Goal: Complete application form: Complete application form

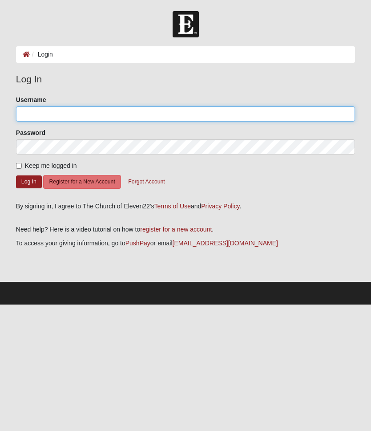
click at [79, 111] on input "Username" at bounding box center [185, 113] width 339 height 15
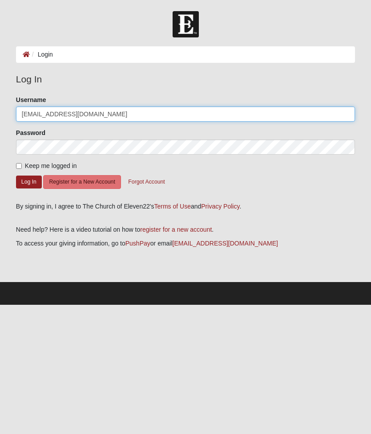
type input "[EMAIL_ADDRESS][DOMAIN_NAME]"
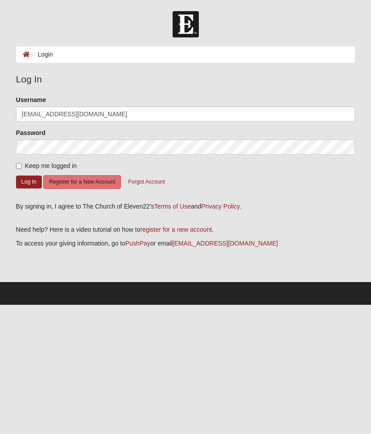
click at [33, 181] on button "Log In" at bounding box center [29, 181] width 26 height 13
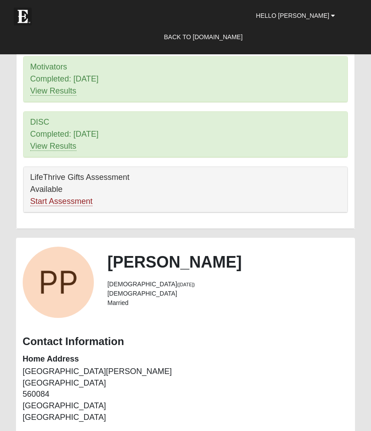
scroll to position [451, 0]
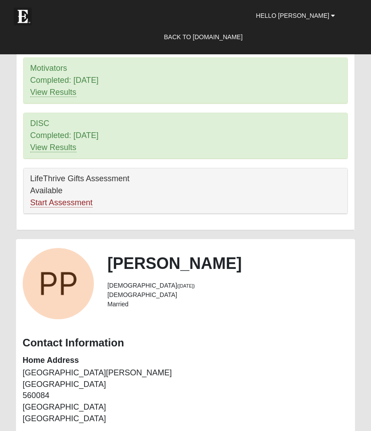
click at [83, 201] on link "Start Assessment" at bounding box center [61, 202] width 62 height 9
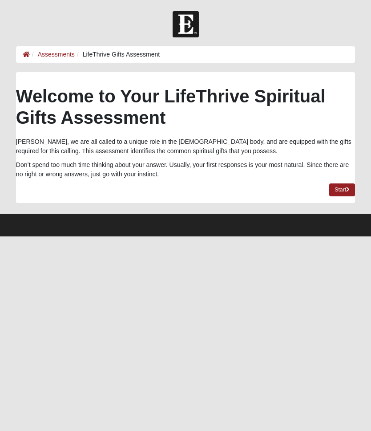
click at [340, 195] on link "Start" at bounding box center [342, 189] width 26 height 13
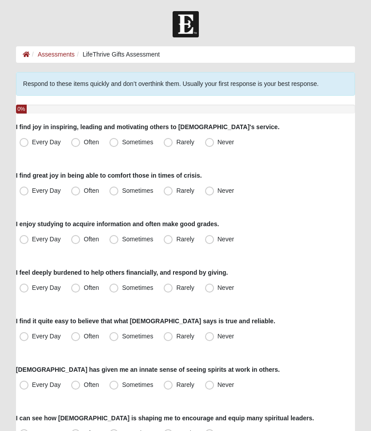
click at [32, 143] on span "Every Day" at bounding box center [46, 141] width 29 height 7
click at [28, 143] on input "Every Day" at bounding box center [26, 142] width 6 height 6
radio input "true"
click at [28, 193] on label "Every Day" at bounding box center [41, 191] width 50 height 14
click at [28, 193] on input "Every Day" at bounding box center [26, 191] width 6 height 6
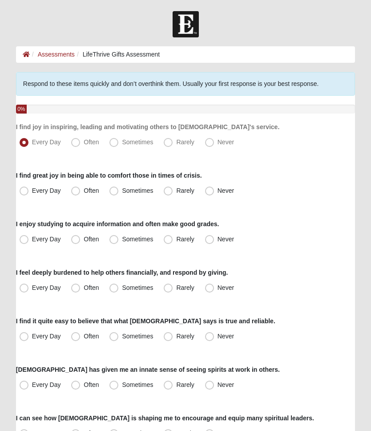
radio input "true"
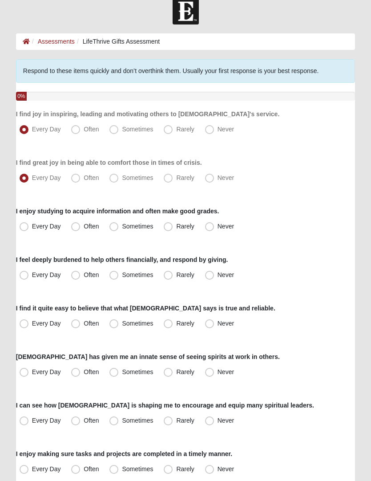
scroll to position [28, 0]
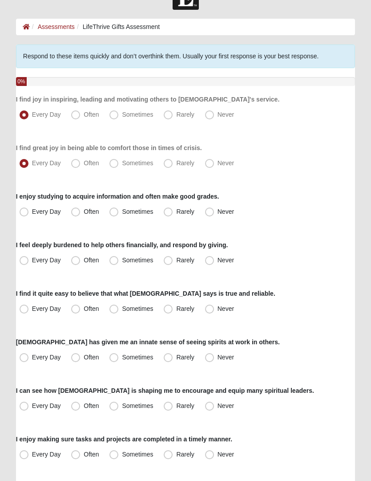
click at [28, 212] on label "Every Day" at bounding box center [41, 212] width 50 height 14
click at [28, 212] on input "Every Day" at bounding box center [26, 212] width 6 height 6
radio input "true"
click at [84, 260] on span "Often" at bounding box center [91, 259] width 15 height 7
click at [78, 260] on input "Often" at bounding box center [78, 260] width 6 height 6
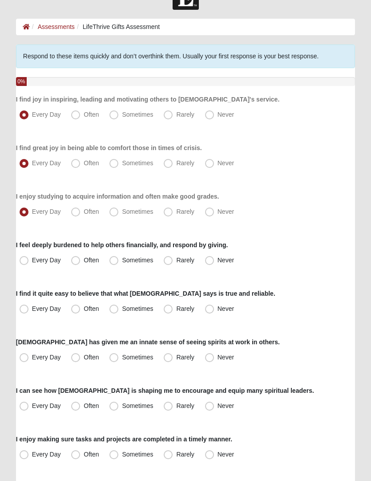
radio input "true"
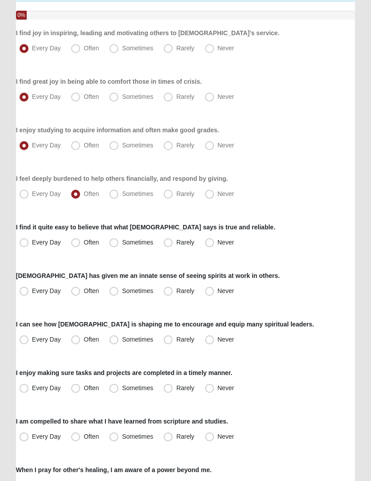
scroll to position [95, 0]
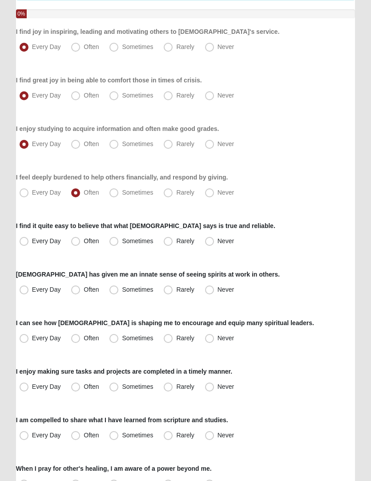
click at [28, 245] on label "Every Day" at bounding box center [41, 241] width 50 height 14
click at [28, 244] on input "Every Day" at bounding box center [26, 241] width 6 height 6
radio input "true"
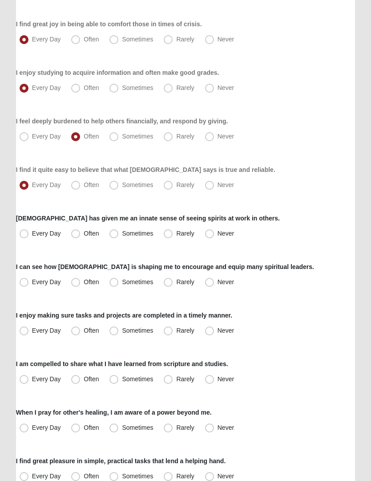
scroll to position [154, 0]
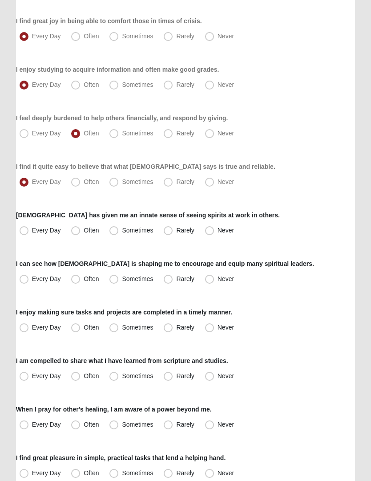
click at [32, 231] on span "Every Day" at bounding box center [46, 230] width 29 height 7
click at [23, 231] on input "Every Day" at bounding box center [26, 230] width 6 height 6
radio input "true"
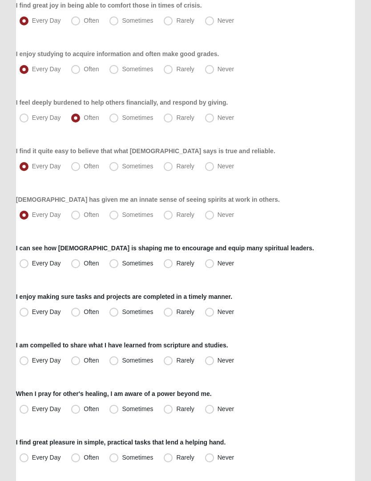
scroll to position [192, 0]
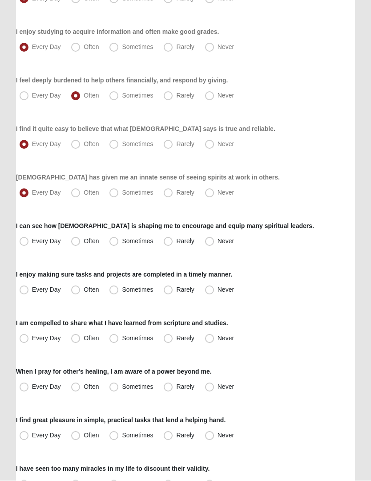
click at [32, 242] on span "Every Day" at bounding box center [46, 241] width 29 height 7
click at [24, 242] on input "Every Day" at bounding box center [26, 242] width 6 height 6
radio input "true"
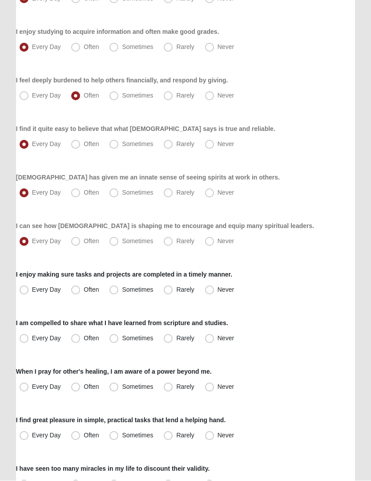
click at [24, 295] on label "Every Day" at bounding box center [41, 290] width 50 height 14
click at [24, 293] on input "Every Day" at bounding box center [26, 290] width 6 height 6
radio input "true"
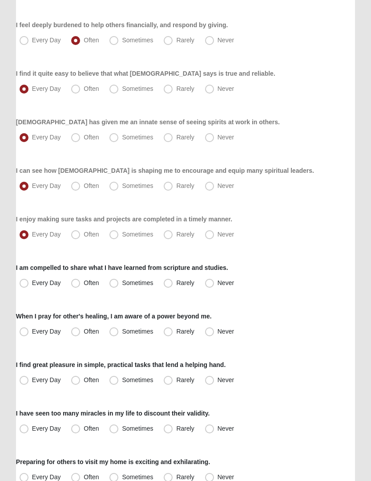
scroll to position [255, 0]
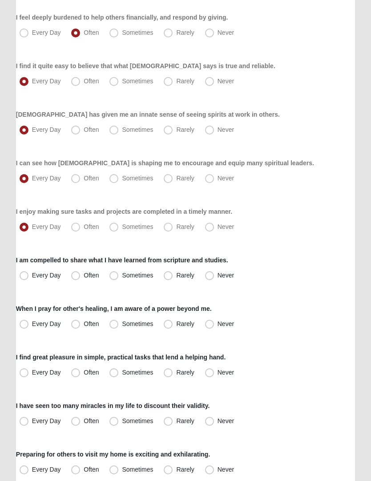
click at [32, 279] on span "Every Day" at bounding box center [46, 275] width 29 height 7
click at [27, 278] on input "Every Day" at bounding box center [26, 275] width 6 height 6
radio input "true"
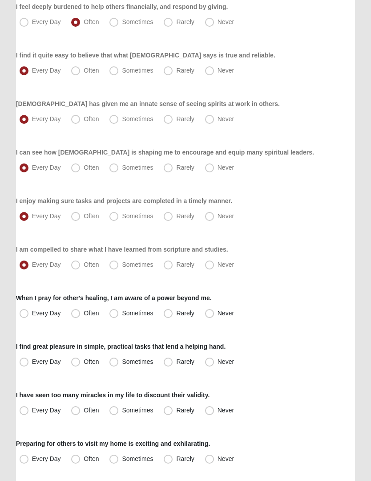
scroll to position [304, 0]
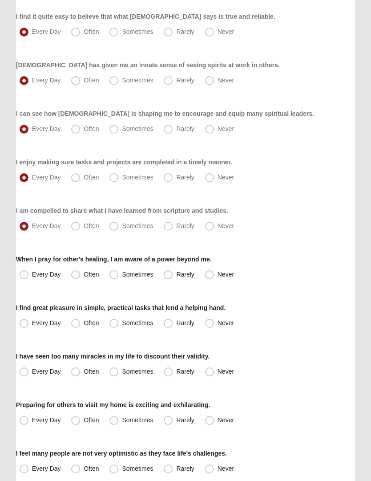
click at [24, 279] on label "Every Day" at bounding box center [41, 275] width 50 height 14
click at [24, 277] on input "Every Day" at bounding box center [26, 275] width 6 height 6
radio input "true"
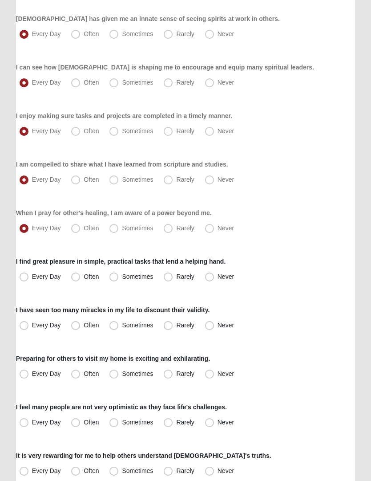
scroll to position [352, 0]
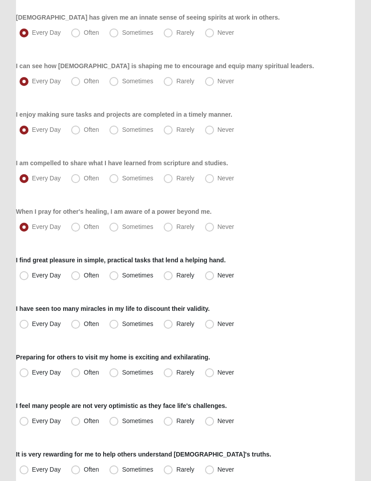
click at [84, 276] on span "Often" at bounding box center [91, 275] width 15 height 7
click at [77, 276] on input "Often" at bounding box center [78, 275] width 6 height 6
radio input "true"
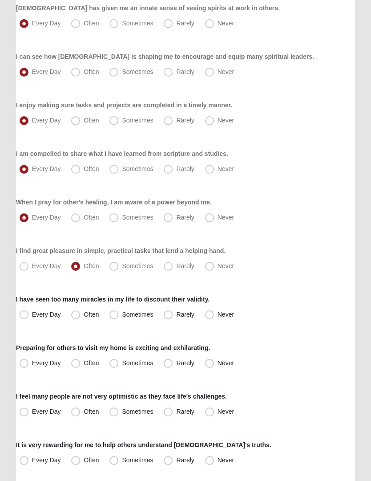
scroll to position [400, 0]
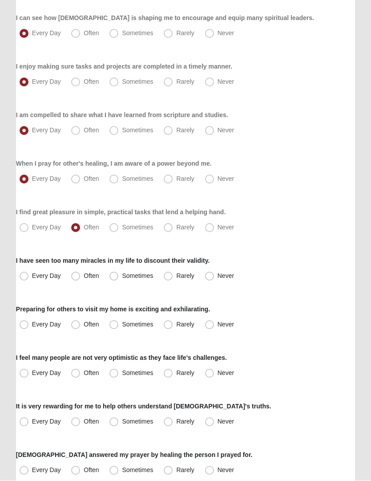
click at [31, 276] on label "Every Day" at bounding box center [41, 276] width 50 height 14
click at [29, 276] on input "Every Day" at bounding box center [26, 276] width 6 height 6
radio input "true"
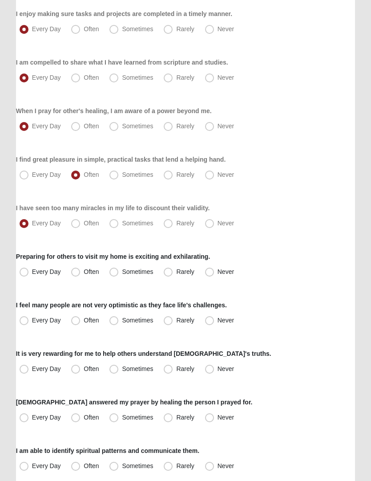
scroll to position [454, 0]
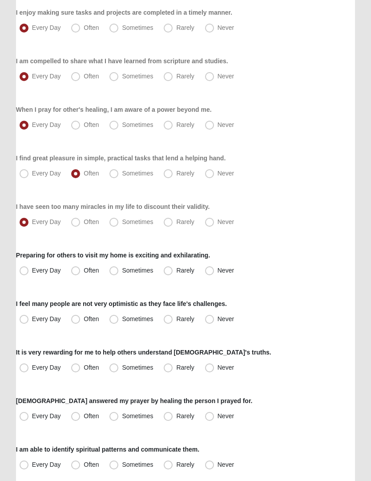
click at [79, 275] on label "Often" at bounding box center [86, 271] width 36 height 14
click at [79, 273] on input "Often" at bounding box center [78, 271] width 6 height 6
radio input "true"
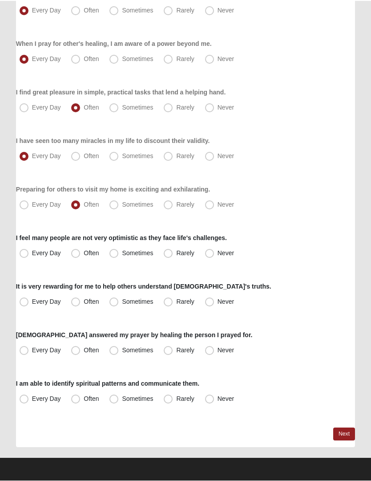
scroll to position [519, 0]
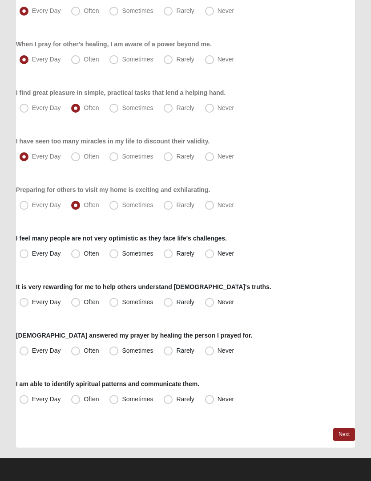
click at [84, 257] on span "Often" at bounding box center [91, 253] width 15 height 7
click at [77, 256] on input "Often" at bounding box center [78, 254] width 6 height 6
radio input "true"
click at [32, 305] on span "Every Day" at bounding box center [46, 301] width 29 height 7
click at [24, 305] on input "Every Day" at bounding box center [26, 302] width 6 height 6
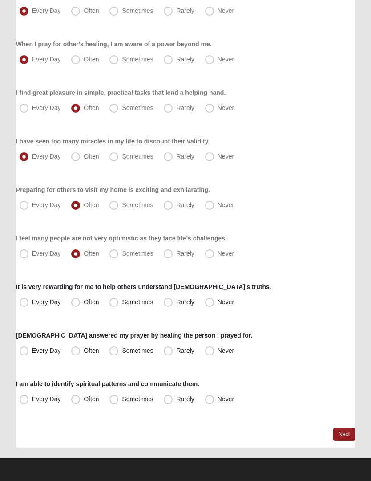
radio input "true"
click at [84, 351] on span "Often" at bounding box center [91, 350] width 15 height 7
click at [75, 351] on input "Often" at bounding box center [78, 351] width 6 height 6
radio input "true"
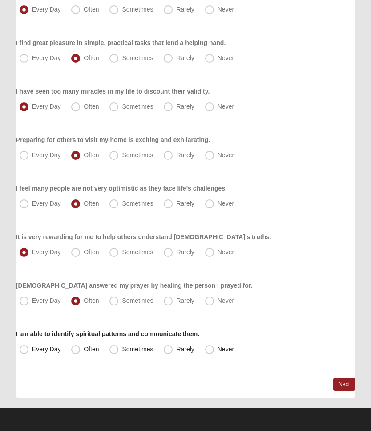
scroll to position [569, 0]
click at [84, 349] on span "Often" at bounding box center [91, 348] width 15 height 7
click at [80, 349] on input "Often" at bounding box center [78, 349] width 6 height 6
radio input "true"
click at [338, 384] on link "Next" at bounding box center [344, 384] width 22 height 13
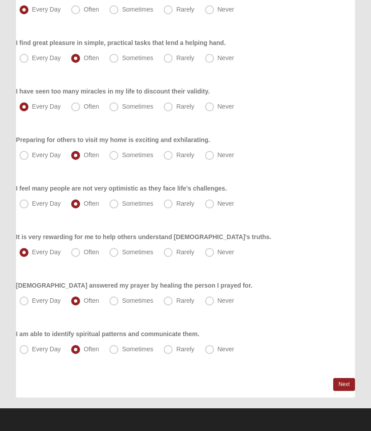
scroll to position [0, 0]
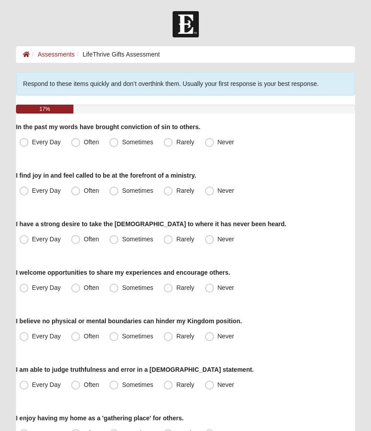
click at [84, 144] on span "Often" at bounding box center [91, 141] width 15 height 7
click at [78, 144] on input "Often" at bounding box center [78, 142] width 6 height 6
radio input "true"
click at [32, 190] on span "Every Day" at bounding box center [46, 190] width 29 height 7
click at [27, 190] on input "Every Day" at bounding box center [26, 191] width 6 height 6
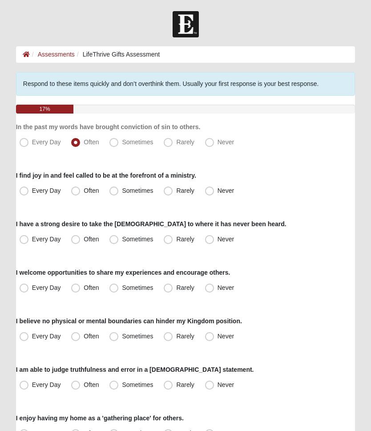
radio input "true"
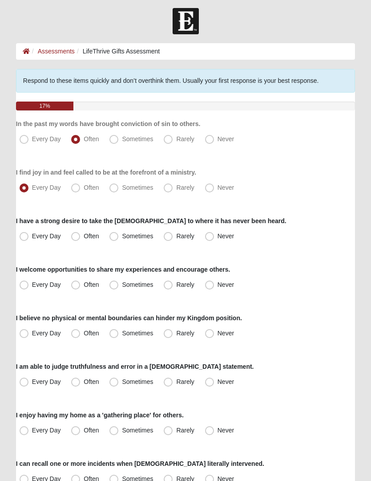
scroll to position [4, 0]
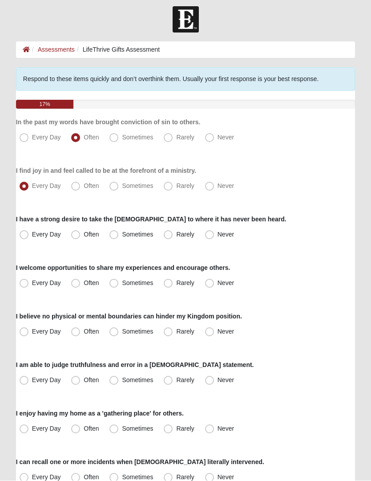
click at [32, 238] on span "Every Day" at bounding box center [46, 234] width 29 height 7
click at [26, 238] on input "Every Day" at bounding box center [26, 235] width 6 height 6
radio input "true"
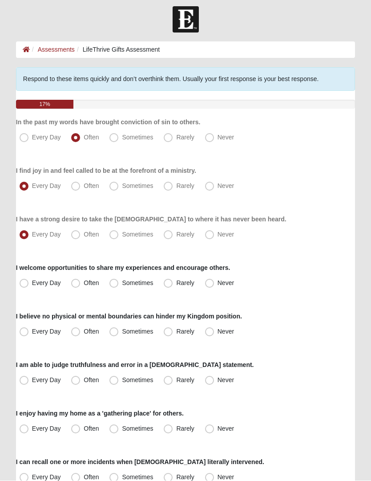
click at [32, 284] on span "Every Day" at bounding box center [46, 283] width 29 height 7
click at [24, 284] on input "Every Day" at bounding box center [26, 283] width 6 height 6
radio input "true"
click at [32, 331] on span "Every Day" at bounding box center [46, 331] width 29 height 7
click at [27, 331] on input "Every Day" at bounding box center [26, 332] width 6 height 6
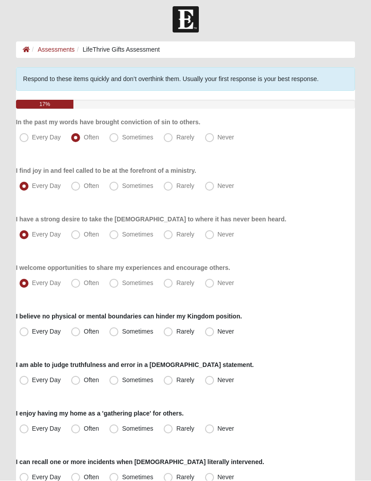
radio input "true"
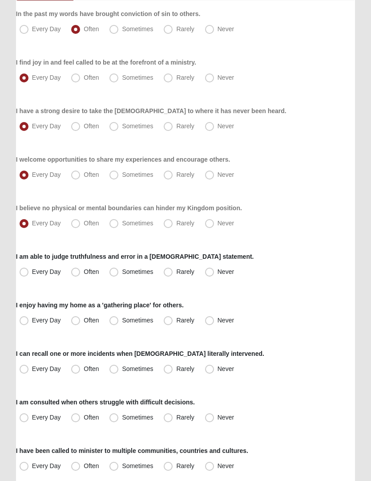
scroll to position [136, 0]
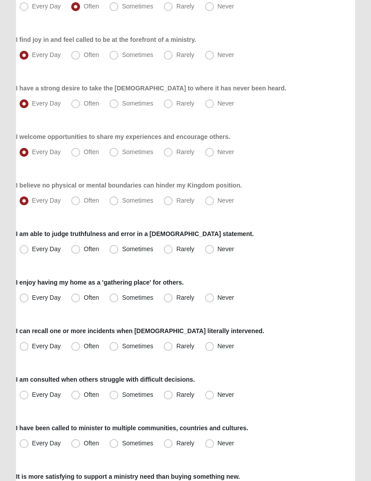
click at [122, 252] on span "Sometimes" at bounding box center [137, 248] width 31 height 7
click at [118, 252] on input "Sometimes" at bounding box center [116, 249] width 6 height 6
radio input "true"
click at [84, 301] on span "Often" at bounding box center [91, 297] width 15 height 7
click at [79, 300] on input "Often" at bounding box center [78, 298] width 6 height 6
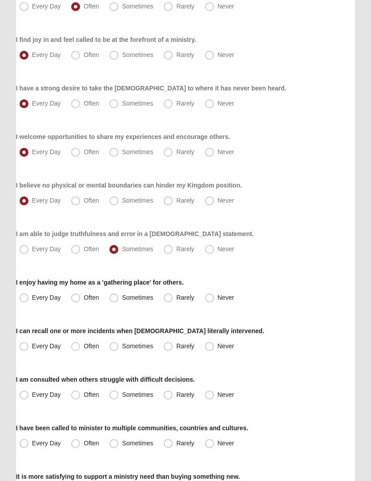
radio input "true"
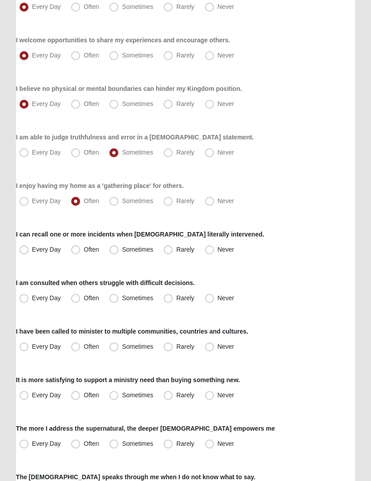
scroll to position [235, 0]
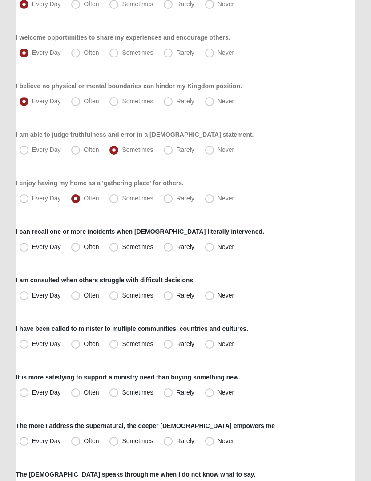
click at [84, 247] on span "Often" at bounding box center [91, 246] width 15 height 7
click at [78, 247] on input "Often" at bounding box center [78, 247] width 6 height 6
radio input "true"
click at [84, 296] on span "Often" at bounding box center [91, 295] width 15 height 7
click at [78, 296] on input "Often" at bounding box center [78, 295] width 6 height 6
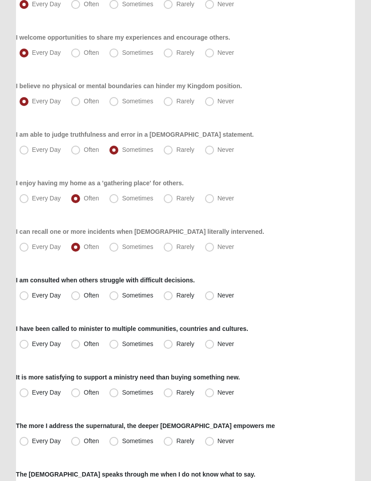
radio input "true"
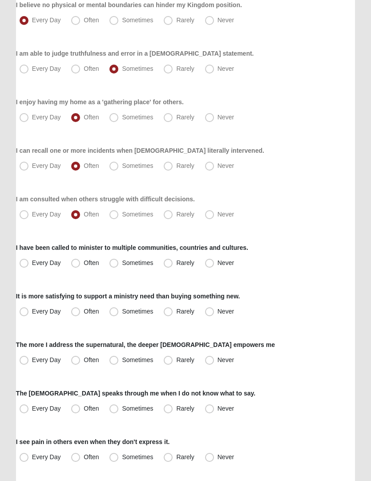
scroll to position [321, 0]
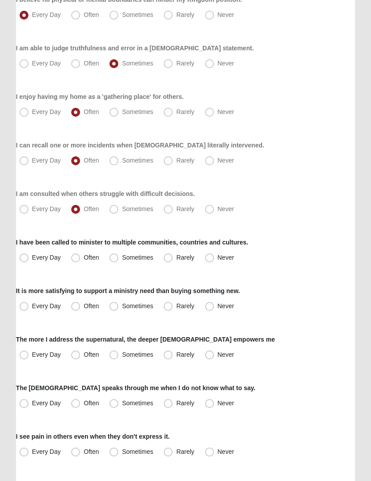
click at [32, 258] on span "Every Day" at bounding box center [46, 257] width 29 height 7
click at [25, 258] on input "Every Day" at bounding box center [26, 258] width 6 height 6
radio input "true"
click at [84, 305] on span "Often" at bounding box center [91, 305] width 15 height 7
click at [77, 305] on input "Often" at bounding box center [78, 306] width 6 height 6
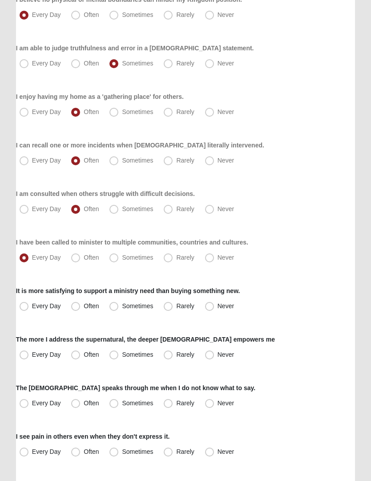
radio input "true"
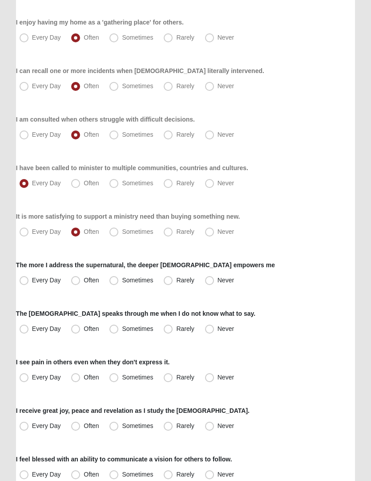
scroll to position [397, 0]
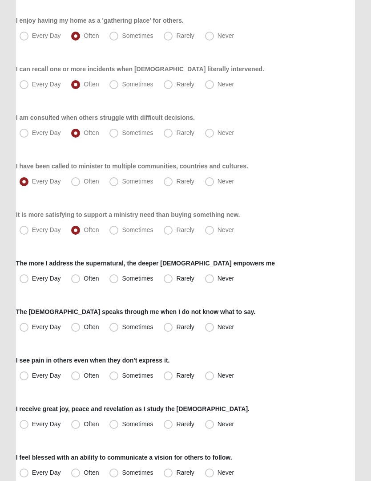
click at [25, 285] on label "Every Day" at bounding box center [41, 279] width 50 height 14
click at [25, 281] on input "Every Day" at bounding box center [26, 279] width 6 height 6
radio input "true"
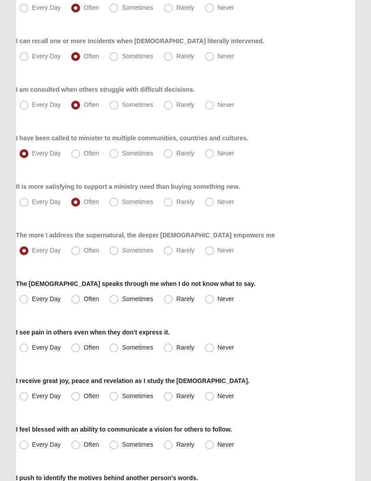
scroll to position [449, 0]
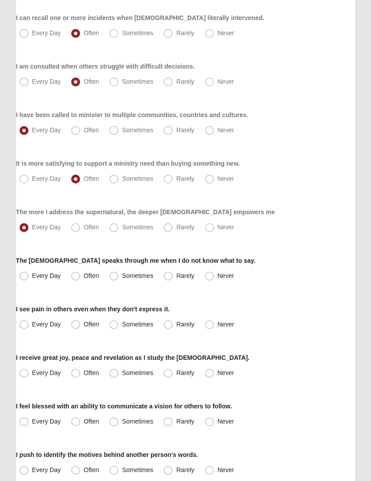
click at [32, 278] on span "Every Day" at bounding box center [46, 275] width 29 height 7
click at [26, 278] on input "Every Day" at bounding box center [26, 276] width 6 height 6
radio input "true"
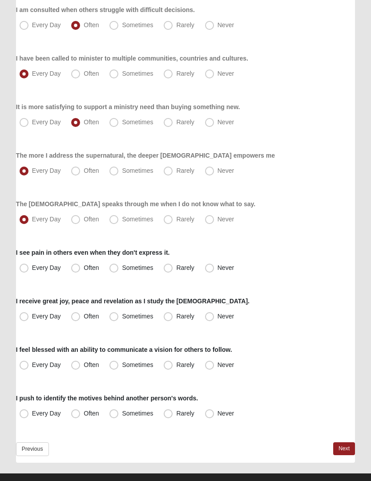
scroll to position [506, 0]
click at [84, 268] on span "Often" at bounding box center [91, 267] width 15 height 7
click at [75, 268] on input "Often" at bounding box center [78, 267] width 6 height 6
radio input "true"
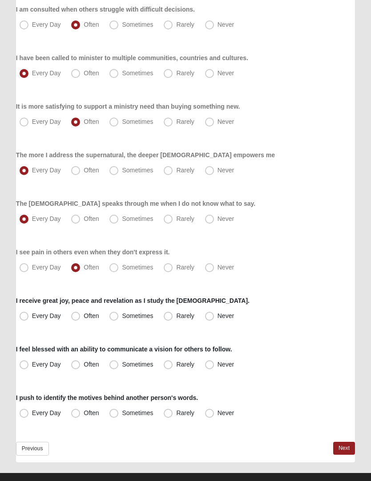
click at [32, 269] on span "Every Day" at bounding box center [46, 267] width 29 height 7
click at [28, 269] on input "Every Day" at bounding box center [26, 267] width 6 height 6
radio input "true"
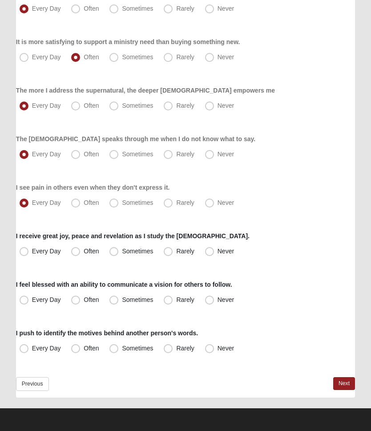
scroll to position [570, 0]
click at [24, 257] on label "Every Day" at bounding box center [41, 251] width 50 height 14
click at [24, 254] on input "Every Day" at bounding box center [26, 251] width 6 height 6
radio input "true"
click at [84, 301] on span "Often" at bounding box center [91, 299] width 15 height 7
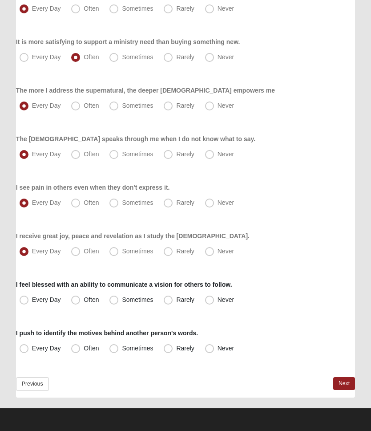
click at [79, 301] on input "Often" at bounding box center [78, 300] width 6 height 6
radio input "true"
click at [122, 348] on span "Sometimes" at bounding box center [137, 348] width 31 height 7
click at [115, 348] on input "Sometimes" at bounding box center [116, 348] width 6 height 6
radio input "true"
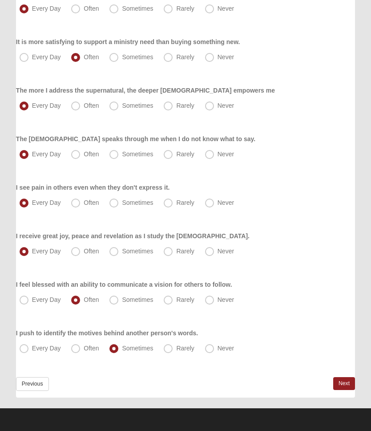
click at [337, 385] on link "Next" at bounding box center [344, 383] width 22 height 13
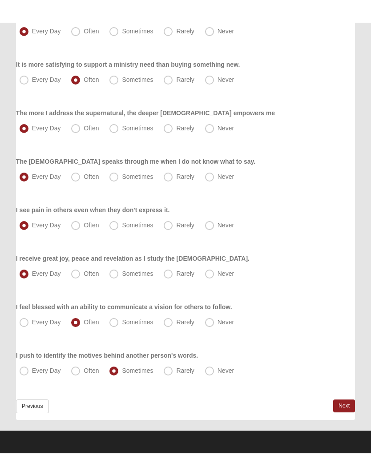
scroll to position [0, 0]
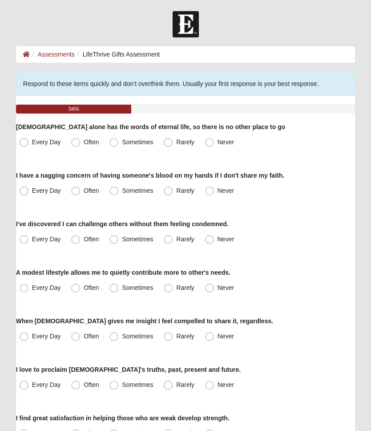
click at [32, 139] on span "Every Day" at bounding box center [46, 141] width 29 height 7
click at [25, 139] on input "Every Day" at bounding box center [26, 142] width 6 height 6
radio input "true"
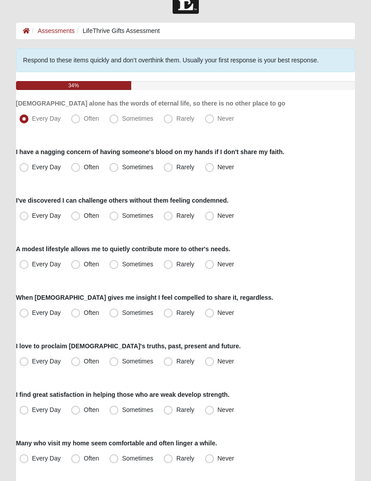
scroll to position [24, 0]
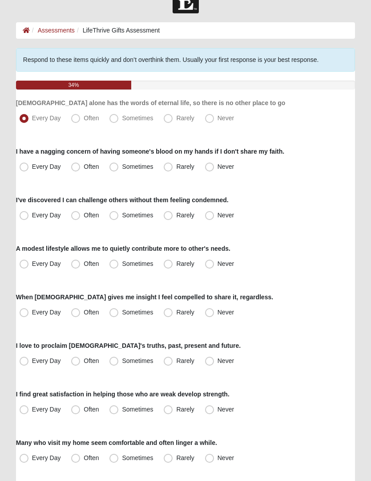
click at [32, 170] on span "Every Day" at bounding box center [46, 166] width 29 height 7
click at [23, 170] on input "Every Day" at bounding box center [26, 167] width 6 height 6
radio input "true"
click at [84, 217] on span "Often" at bounding box center [91, 214] width 15 height 7
click at [79, 217] on input "Often" at bounding box center [78, 215] width 6 height 6
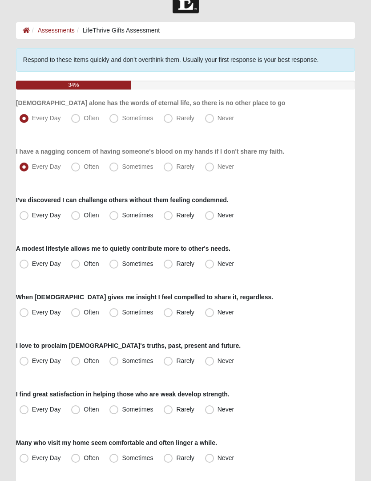
radio input "true"
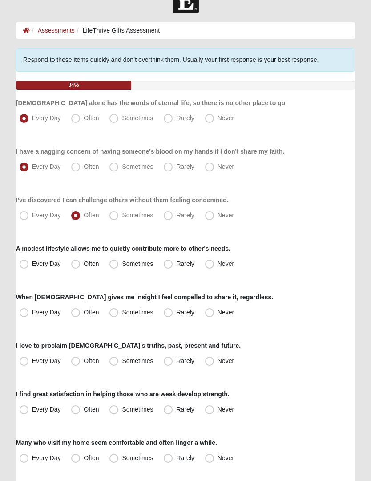
click at [32, 263] on span "Every Day" at bounding box center [46, 263] width 29 height 7
click at [28, 263] on input "Every Day" at bounding box center [26, 264] width 6 height 6
radio input "true"
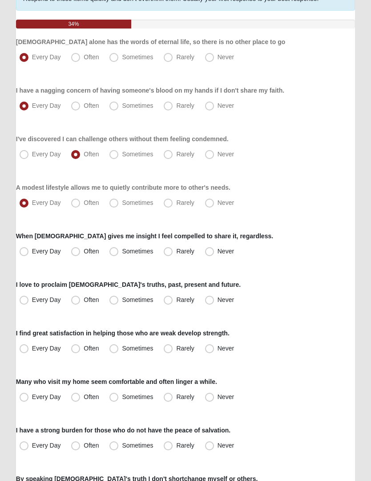
scroll to position [86, 0]
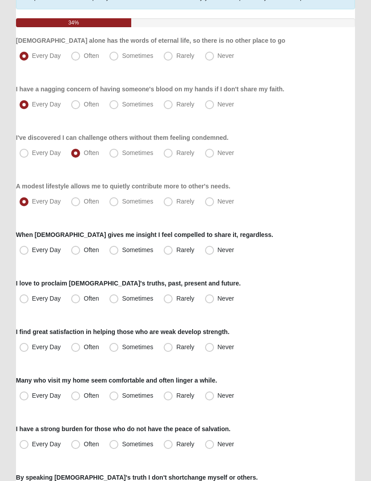
click at [84, 248] on span "Often" at bounding box center [91, 249] width 15 height 7
click at [80, 248] on input "Often" at bounding box center [78, 250] width 6 height 6
radio input "true"
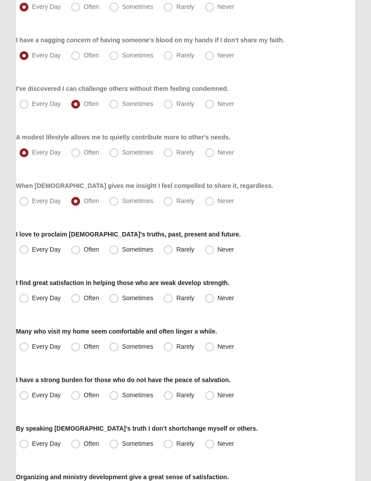
scroll to position [144, 0]
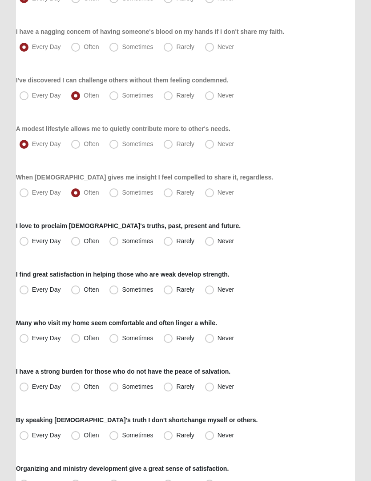
click at [32, 243] on span "Every Day" at bounding box center [46, 240] width 29 height 7
click at [27, 243] on input "Every Day" at bounding box center [26, 241] width 6 height 6
radio input "true"
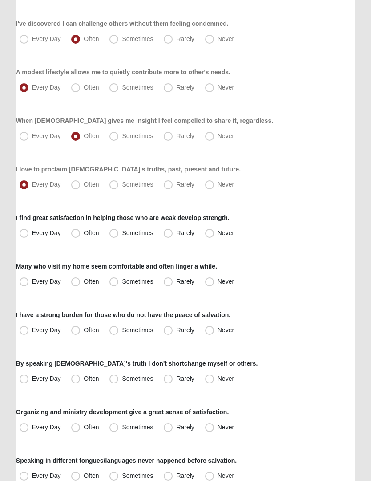
scroll to position [202, 0]
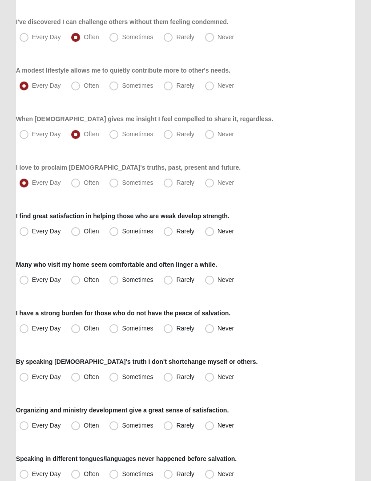
click at [84, 233] on span "Often" at bounding box center [91, 230] width 15 height 7
click at [78, 233] on input "Often" at bounding box center [78, 231] width 6 height 6
radio input "true"
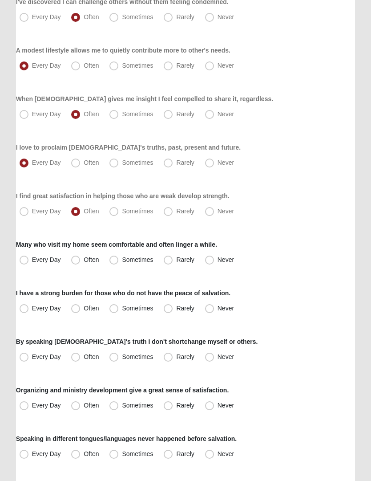
scroll to position [248, 0]
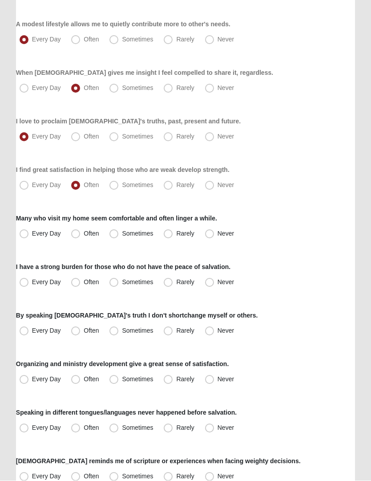
click at [74, 239] on label "Often" at bounding box center [86, 234] width 36 height 14
click at [75, 237] on input "Often" at bounding box center [78, 234] width 6 height 6
radio input "true"
click at [22, 287] on label "Every Day" at bounding box center [41, 283] width 50 height 14
click at [23, 285] on input "Every Day" at bounding box center [26, 283] width 6 height 6
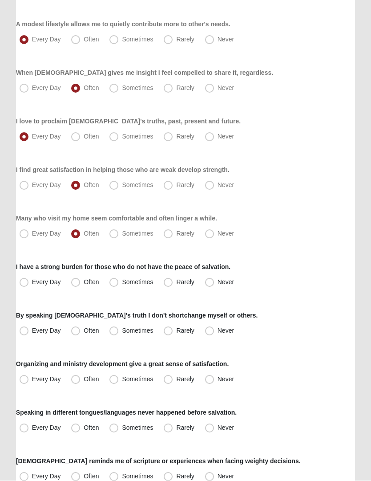
radio input "true"
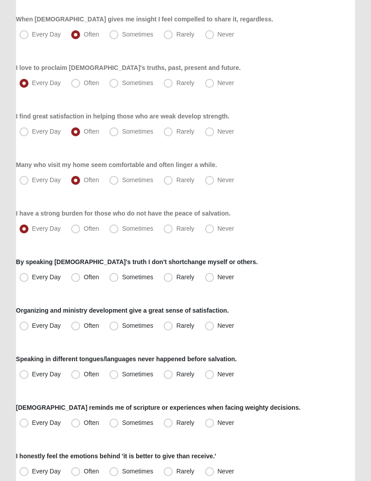
scroll to position [310, 0]
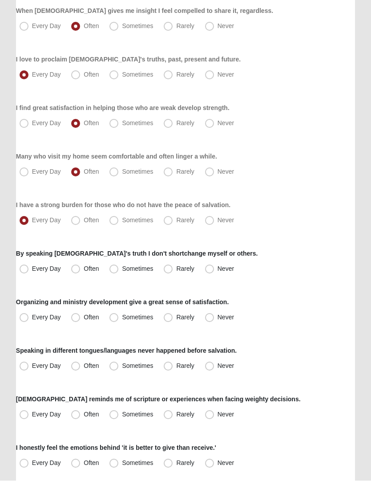
click at [32, 270] on span "Every Day" at bounding box center [46, 268] width 29 height 7
click at [26, 270] on input "Every Day" at bounding box center [26, 269] width 6 height 6
radio input "true"
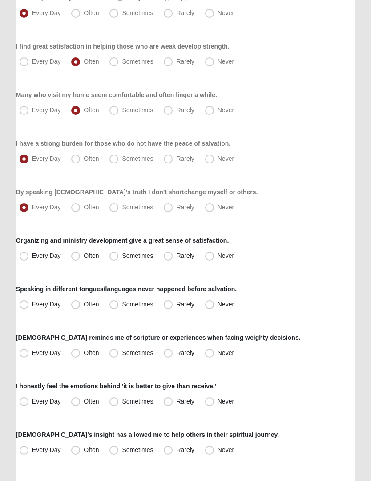
scroll to position [372, 0]
click at [30, 259] on label "Every Day" at bounding box center [41, 255] width 50 height 14
click at [29, 258] on input "Every Day" at bounding box center [26, 255] width 6 height 6
radio input "true"
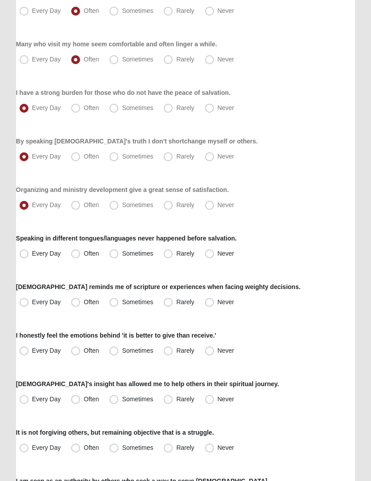
scroll to position [424, 0]
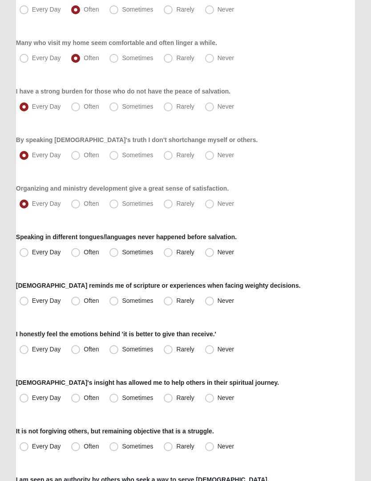
click at [84, 207] on span "Often" at bounding box center [91, 203] width 15 height 7
click at [77, 207] on input "Often" at bounding box center [78, 204] width 6 height 6
radio input "true"
click at [24, 210] on label "Every Day" at bounding box center [41, 204] width 50 height 14
click at [24, 207] on input "Every Day" at bounding box center [26, 204] width 6 height 6
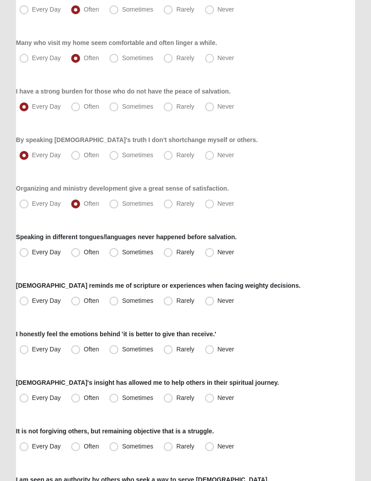
radio input "true"
click at [218, 255] on span "Never" at bounding box center [226, 251] width 16 height 7
click at [210, 255] on input "Never" at bounding box center [212, 252] width 6 height 6
radio input "true"
click at [30, 301] on label "Every Day" at bounding box center [41, 301] width 50 height 14
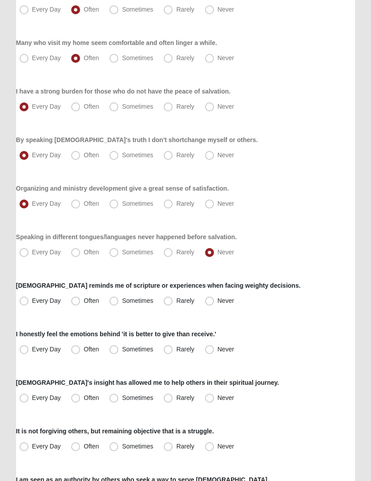
click at [29, 301] on input "Every Day" at bounding box center [26, 301] width 6 height 6
radio input "true"
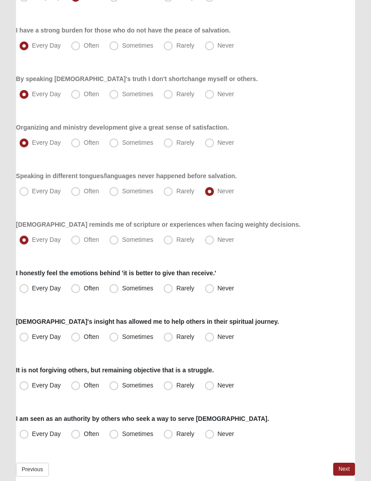
scroll to position [485, 0]
click at [84, 288] on span "Often" at bounding box center [91, 287] width 15 height 7
click at [80, 288] on input "Often" at bounding box center [78, 288] width 6 height 6
radio input "true"
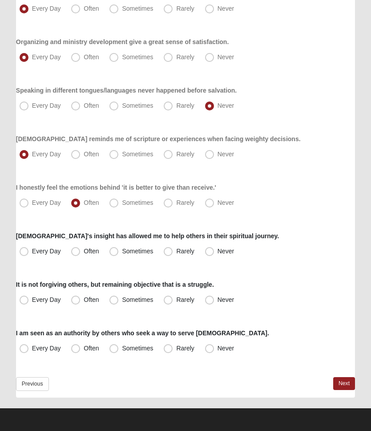
scroll to position [570, 0]
click at [32, 252] on span "Every Day" at bounding box center [46, 250] width 29 height 7
click at [26, 252] on input "Every Day" at bounding box center [26, 251] width 6 height 6
radio input "true"
click at [84, 300] on span "Often" at bounding box center [91, 299] width 15 height 7
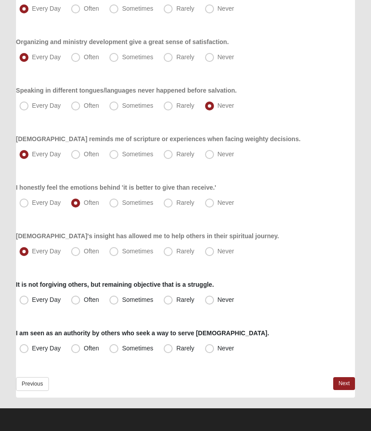
click at [79, 300] on input "Often" at bounding box center [78, 300] width 6 height 6
radio input "true"
click at [84, 349] on span "Often" at bounding box center [91, 348] width 15 height 7
click at [77, 349] on input "Often" at bounding box center [78, 348] width 6 height 6
radio input "true"
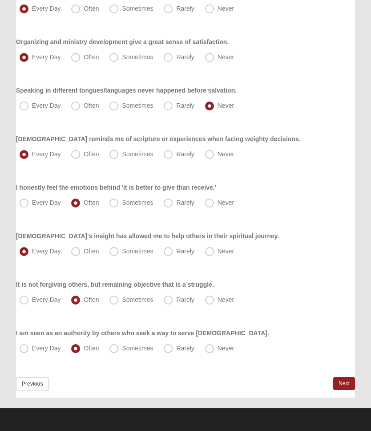
click at [122, 347] on span "Sometimes" at bounding box center [137, 348] width 31 height 7
click at [119, 347] on input "Sometimes" at bounding box center [116, 348] width 6 height 6
radio input "true"
click at [176, 352] on span "Rarely" at bounding box center [185, 348] width 18 height 7
click at [171, 351] on input "Rarely" at bounding box center [170, 348] width 6 height 6
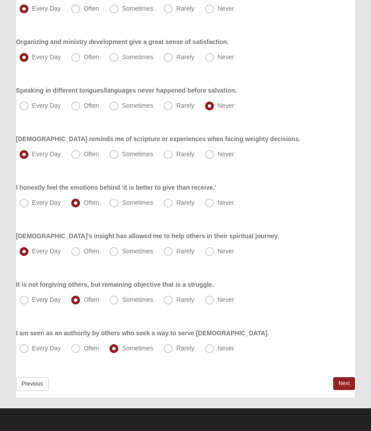
radio input "true"
click at [339, 384] on link "Next" at bounding box center [344, 383] width 22 height 13
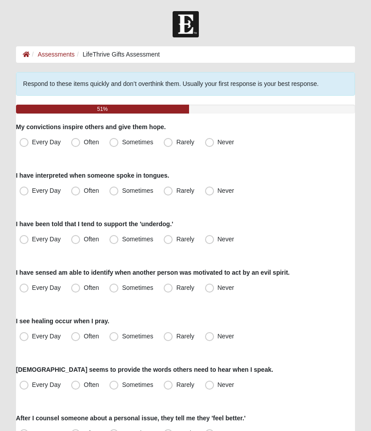
click at [82, 142] on label "Often" at bounding box center [86, 142] width 36 height 14
click at [81, 142] on input "Often" at bounding box center [78, 142] width 6 height 6
radio input "true"
click at [175, 186] on label "Rarely" at bounding box center [179, 191] width 39 height 14
click at [173, 188] on input "Rarely" at bounding box center [170, 191] width 6 height 6
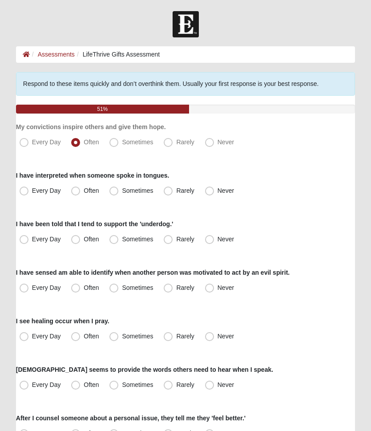
radio input "true"
click at [122, 238] on span "Sometimes" at bounding box center [137, 238] width 31 height 7
click at [117, 238] on input "Sometimes" at bounding box center [116, 239] width 6 height 6
radio input "true"
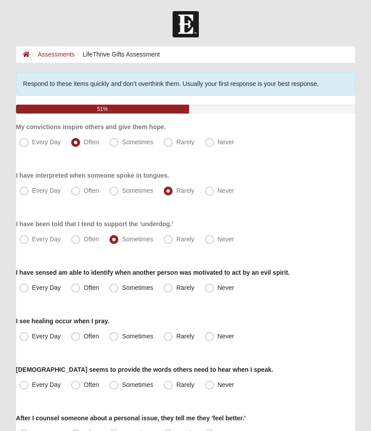
click at [122, 287] on label "Sometimes" at bounding box center [132, 288] width 53 height 14
click at [119, 287] on input "Sometimes" at bounding box center [116, 288] width 6 height 6
radio input "true"
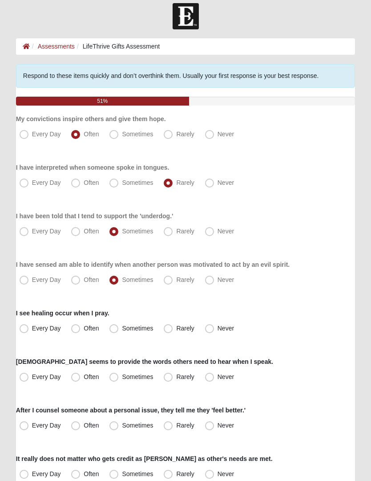
scroll to position [22, 0]
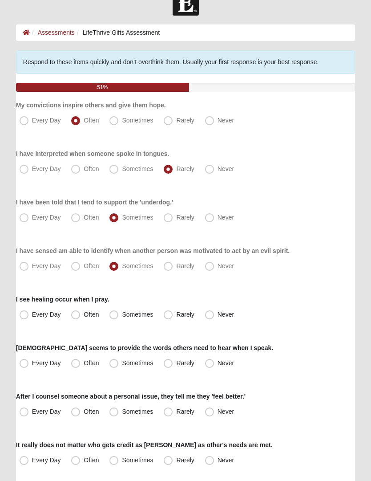
click at [84, 316] on span "Often" at bounding box center [91, 314] width 15 height 7
click at [79, 316] on input "Often" at bounding box center [78, 315] width 6 height 6
radio input "true"
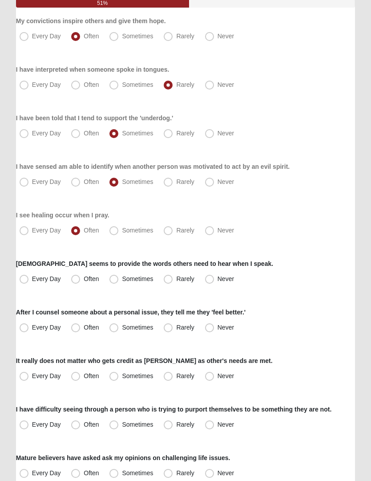
scroll to position [106, 0]
click at [122, 279] on span "Sometimes" at bounding box center [137, 278] width 31 height 7
click at [117, 279] on input "Sometimes" at bounding box center [116, 279] width 6 height 6
radio input "true"
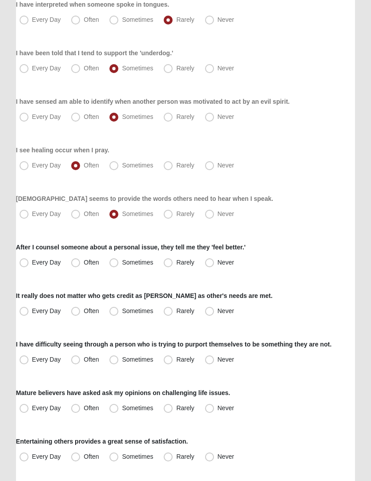
scroll to position [172, 0]
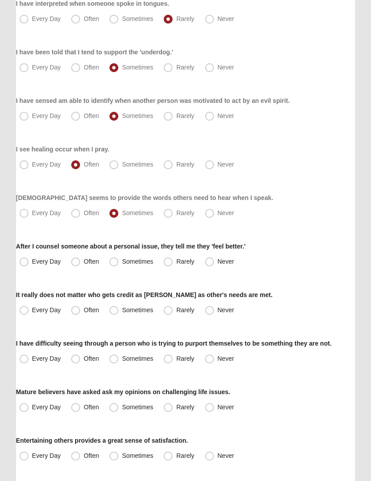
click at [84, 265] on span "Often" at bounding box center [91, 261] width 15 height 7
click at [78, 264] on input "Often" at bounding box center [78, 262] width 6 height 6
radio input "true"
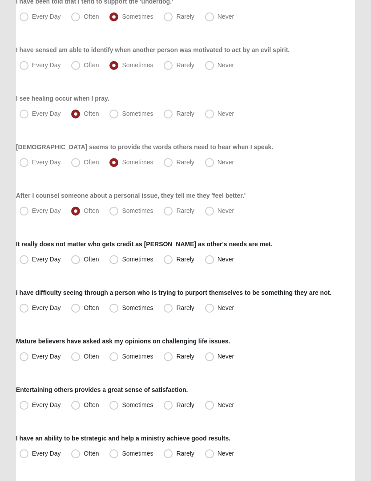
scroll to position [227, 0]
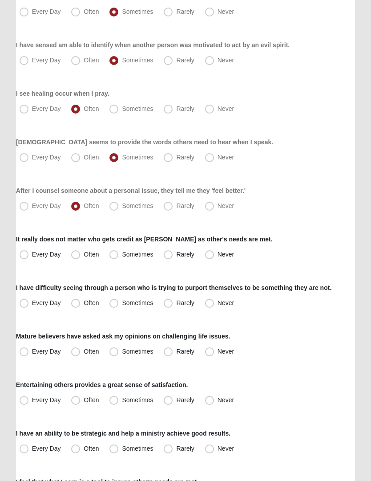
click at [84, 256] on span "Often" at bounding box center [91, 254] width 15 height 7
click at [79, 256] on input "Often" at bounding box center [78, 254] width 6 height 6
radio input "true"
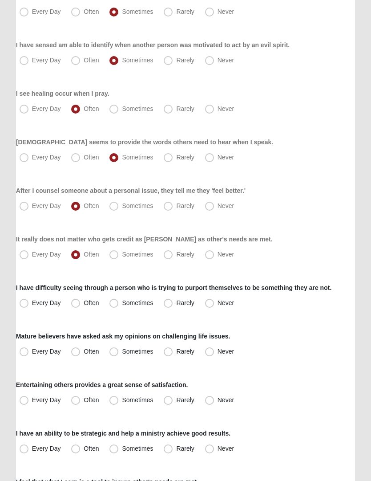
click at [122, 305] on span "Sometimes" at bounding box center [137, 302] width 31 height 7
click at [117, 305] on input "Sometimes" at bounding box center [116, 303] width 6 height 6
radio input "true"
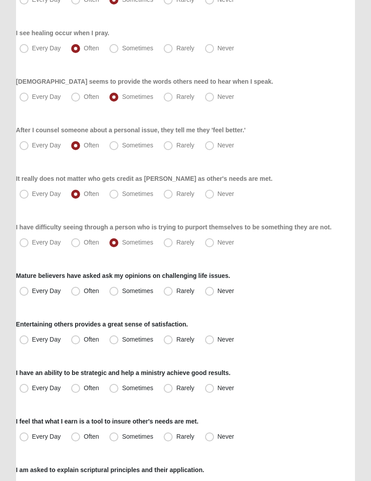
scroll to position [292, 0]
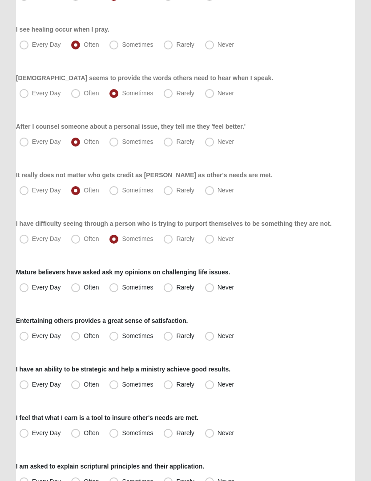
click at [120, 292] on label "Sometimes" at bounding box center [132, 287] width 53 height 14
click at [119, 290] on input "Sometimes" at bounding box center [116, 287] width 6 height 6
radio input "true"
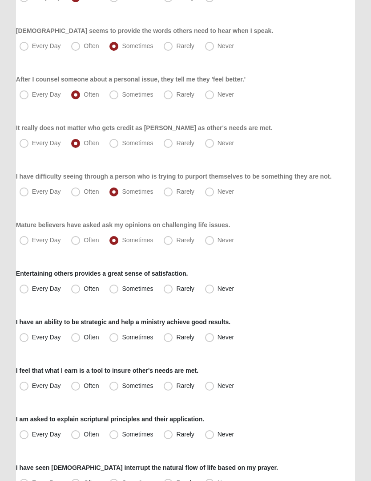
scroll to position [355, 0]
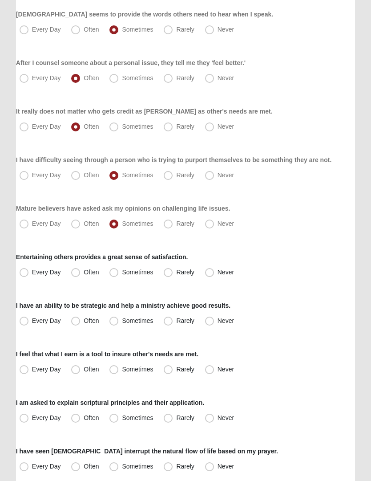
click at [84, 276] on span "Often" at bounding box center [91, 271] width 15 height 7
click at [75, 275] on input "Often" at bounding box center [78, 272] width 6 height 6
radio input "true"
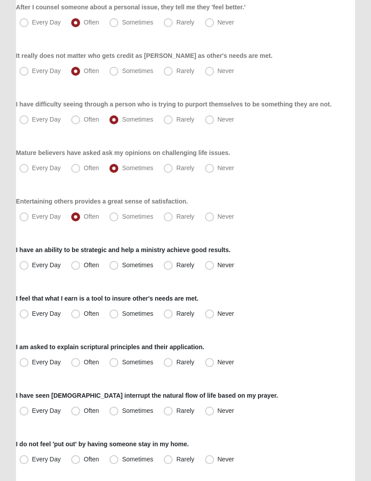
scroll to position [412, 0]
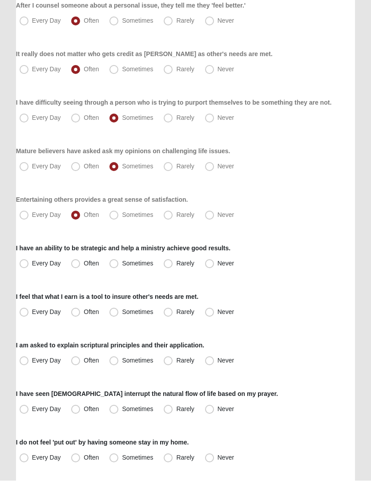
click at [176, 262] on span "Rarely" at bounding box center [185, 263] width 18 height 7
click at [171, 262] on input "Rarely" at bounding box center [170, 264] width 6 height 6
radio input "true"
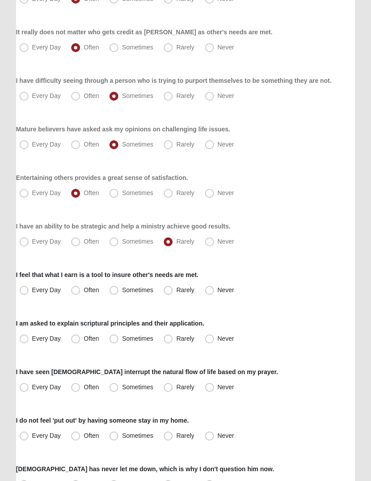
scroll to position [461, 0]
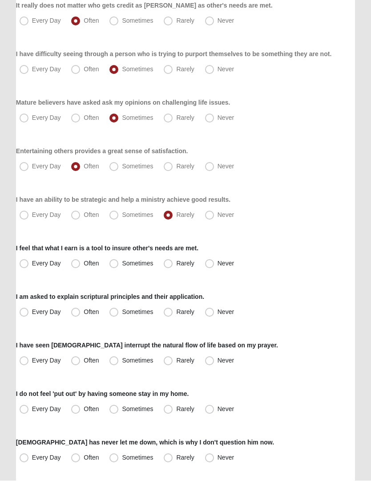
click at [84, 267] on span "Often" at bounding box center [91, 263] width 15 height 7
click at [79, 267] on input "Often" at bounding box center [78, 264] width 6 height 6
radio input "true"
click at [83, 312] on label "Often" at bounding box center [86, 312] width 36 height 14
click at [81, 312] on input "Often" at bounding box center [78, 312] width 6 height 6
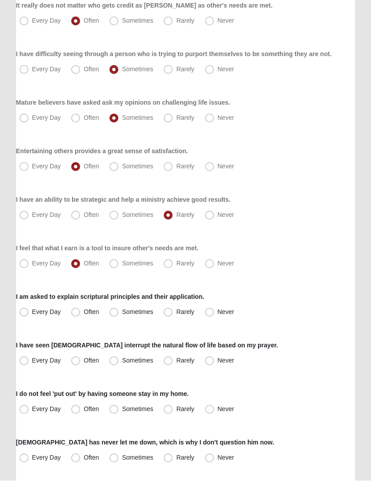
radio input "true"
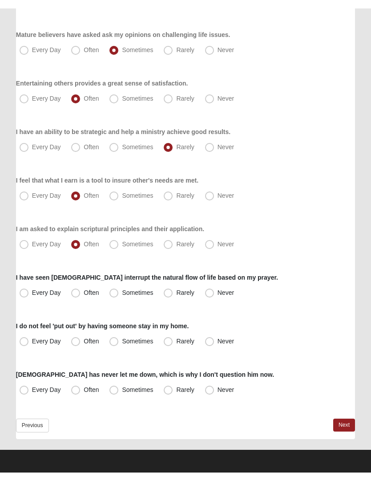
scroll to position [520, 0]
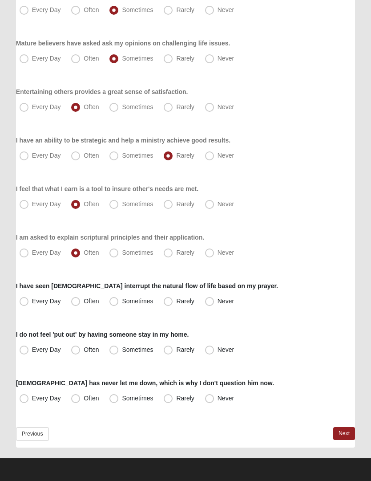
click at [26, 306] on label "Every Day" at bounding box center [41, 301] width 50 height 14
click at [26, 304] on input "Every Day" at bounding box center [26, 301] width 6 height 6
radio input "true"
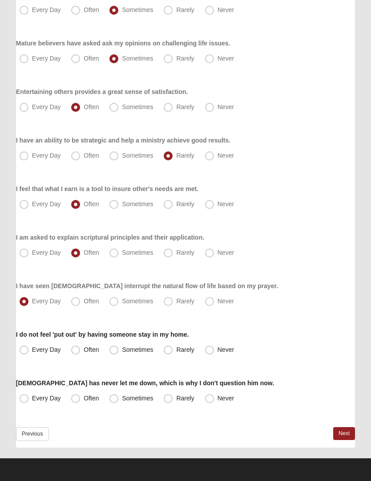
click at [82, 351] on label "Often" at bounding box center [86, 350] width 36 height 14
click at [81, 351] on input "Often" at bounding box center [78, 350] width 6 height 6
radio input "true"
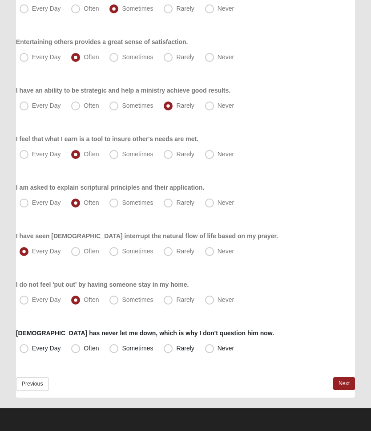
scroll to position [570, 0]
click at [29, 351] on label "Every Day" at bounding box center [41, 348] width 50 height 14
click at [29, 351] on input "Every Day" at bounding box center [26, 348] width 6 height 6
radio input "true"
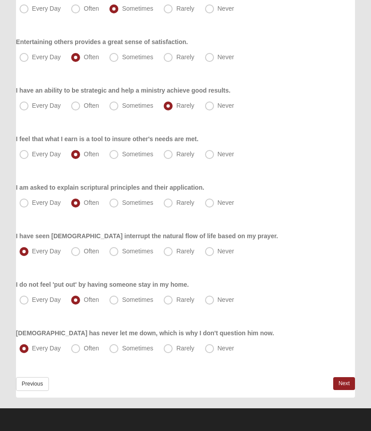
click at [341, 381] on link "Next" at bounding box center [344, 383] width 22 height 13
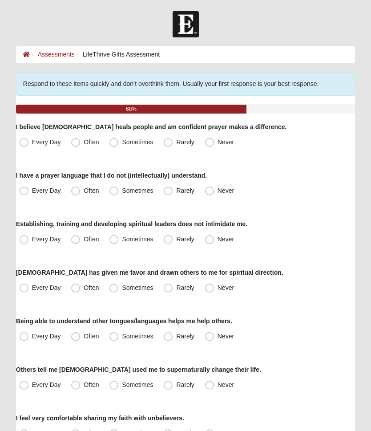
click at [32, 143] on span "Every Day" at bounding box center [46, 141] width 29 height 7
click at [26, 143] on input "Every Day" at bounding box center [26, 142] width 6 height 6
radio input "true"
click at [29, 192] on label "Every Day" at bounding box center [41, 191] width 50 height 14
click at [29, 192] on input "Every Day" at bounding box center [26, 191] width 6 height 6
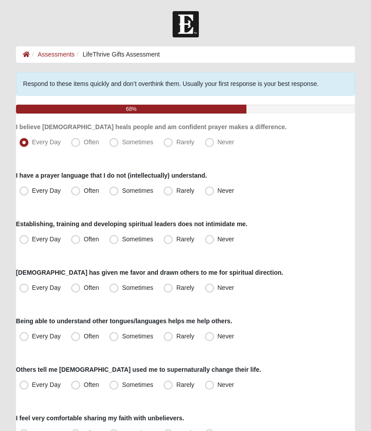
radio input "true"
click at [84, 237] on span "Often" at bounding box center [91, 238] width 15 height 7
click at [79, 237] on input "Often" at bounding box center [78, 239] width 6 height 6
radio input "true"
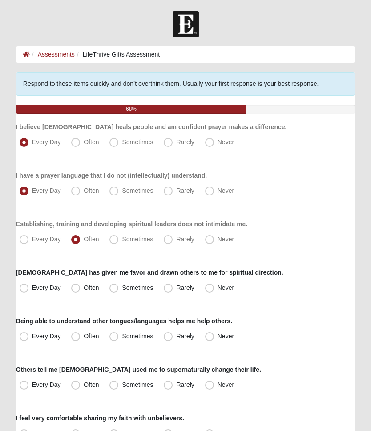
click at [32, 288] on span "Every Day" at bounding box center [46, 287] width 29 height 7
click at [25, 288] on input "Every Day" at bounding box center [26, 288] width 6 height 6
radio input "true"
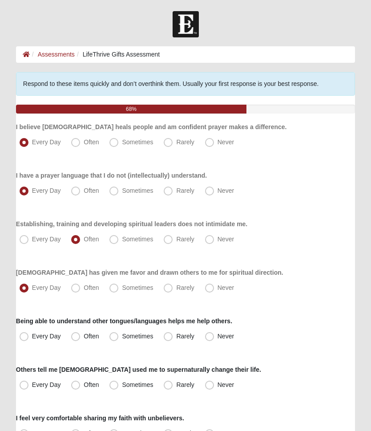
click at [84, 287] on span "Often" at bounding box center [91, 287] width 15 height 7
click at [75, 287] on input "Often" at bounding box center [78, 288] width 6 height 6
radio input "true"
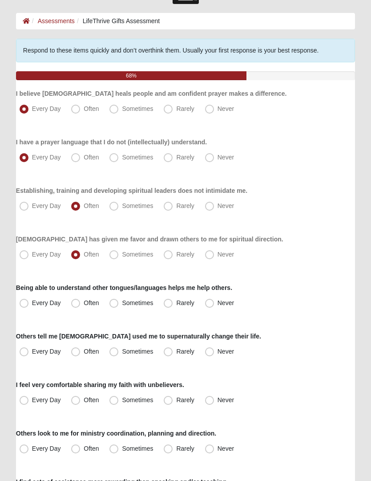
scroll to position [40, 0]
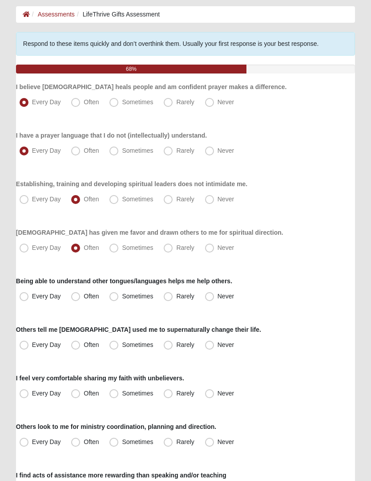
click at [84, 298] on span "Often" at bounding box center [91, 295] width 15 height 7
click at [78, 298] on input "Often" at bounding box center [78, 296] width 6 height 6
radio input "true"
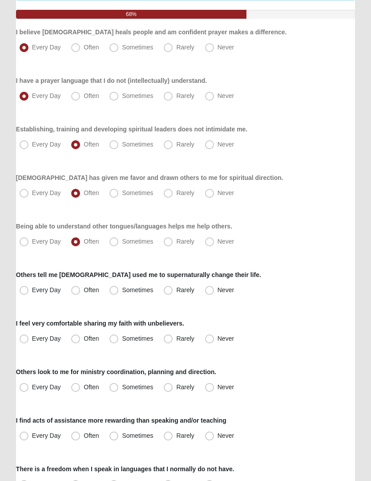
scroll to position [95, 0]
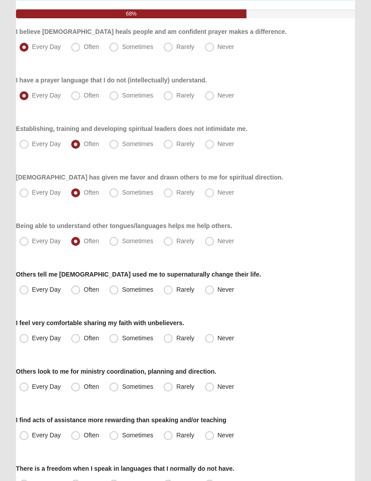
click at [84, 288] on span "Often" at bounding box center [91, 289] width 15 height 7
click at [80, 288] on input "Often" at bounding box center [78, 290] width 6 height 6
radio input "true"
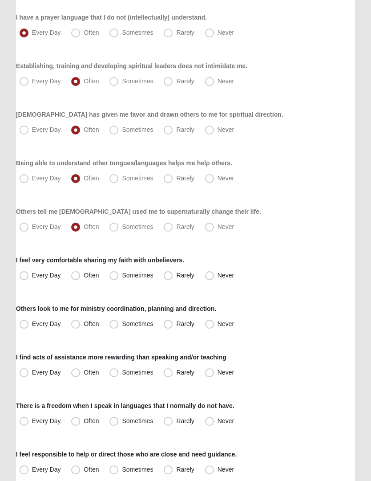
scroll to position [159, 0]
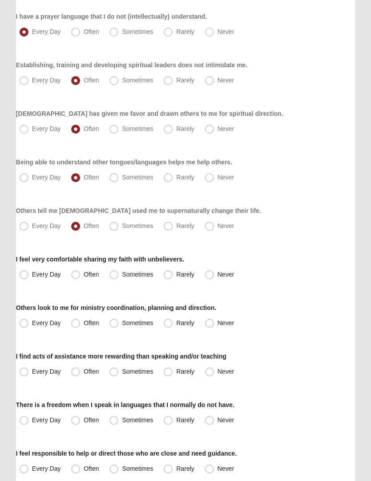
click at [30, 278] on label "Every Day" at bounding box center [41, 275] width 50 height 14
click at [29, 277] on input "Every Day" at bounding box center [26, 275] width 6 height 6
radio input "true"
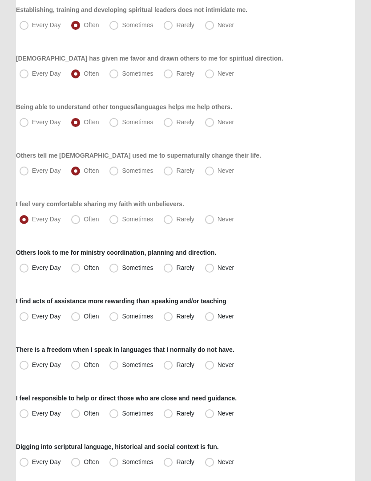
scroll to position [216, 0]
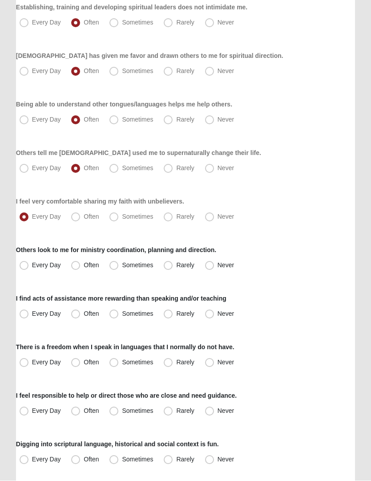
click at [84, 265] on span "Often" at bounding box center [91, 265] width 15 height 7
click at [77, 265] on input "Often" at bounding box center [78, 266] width 6 height 6
radio input "true"
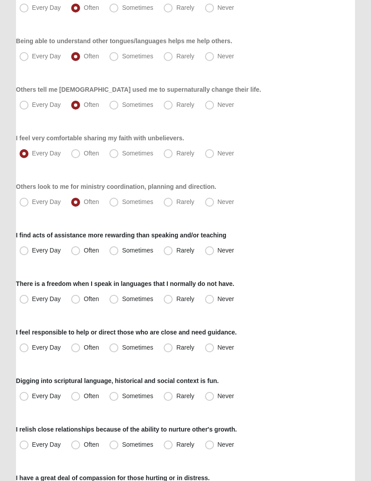
scroll to position [290, 0]
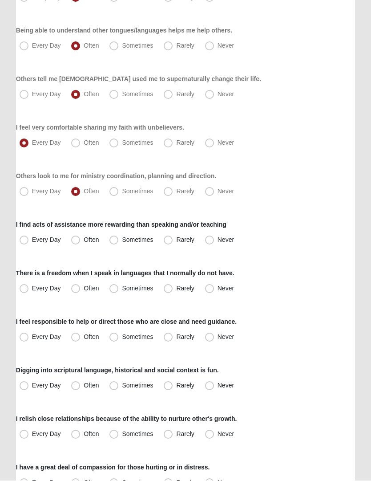
click at [81, 243] on label "Often" at bounding box center [86, 240] width 36 height 14
click at [81, 243] on input "Often" at bounding box center [78, 240] width 6 height 6
radio input "true"
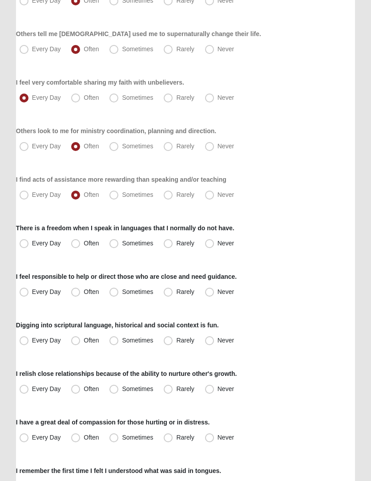
scroll to position [337, 0]
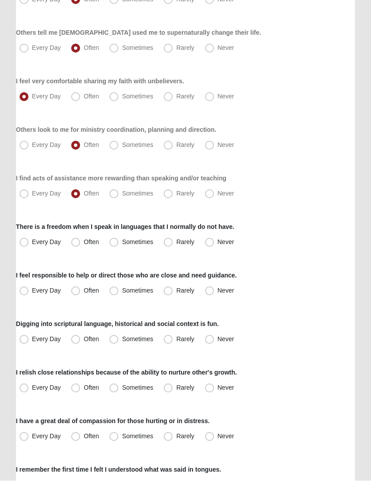
click at [84, 242] on span "Often" at bounding box center [91, 242] width 15 height 7
click at [77, 242] on input "Often" at bounding box center [78, 242] width 6 height 6
radio input "true"
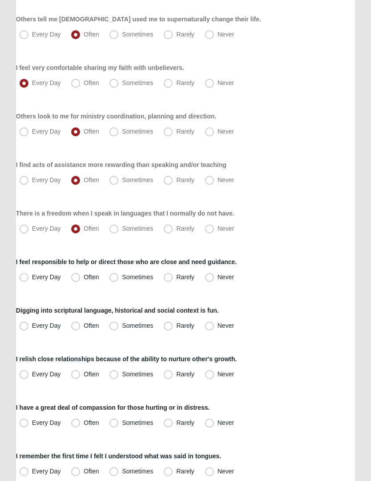
scroll to position [392, 0]
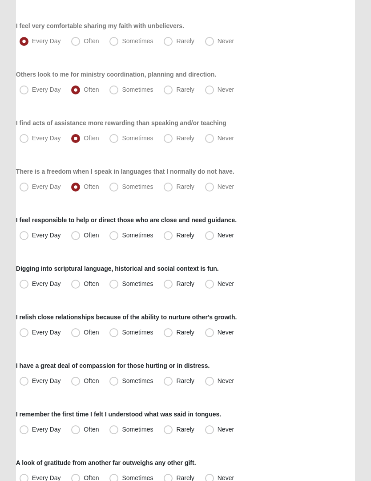
click at [32, 234] on span "Every Day" at bounding box center [46, 234] width 29 height 7
click at [25, 234] on input "Every Day" at bounding box center [26, 235] width 6 height 6
radio input "true"
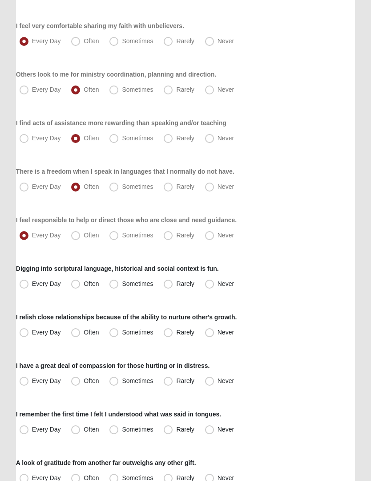
click at [84, 283] on span "Often" at bounding box center [91, 283] width 15 height 7
click at [80, 283] on input "Often" at bounding box center [78, 284] width 6 height 6
radio input "true"
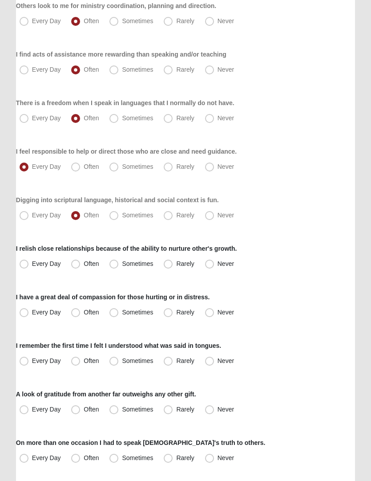
scroll to position [462, 0]
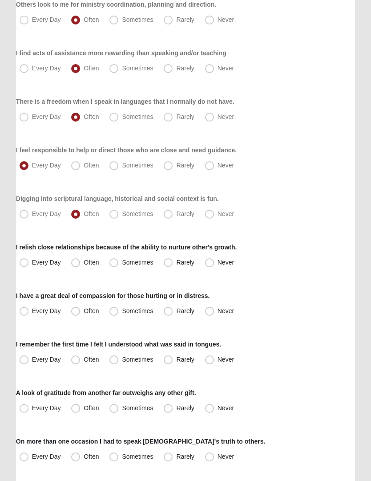
click at [122, 215] on span "Sometimes" at bounding box center [137, 213] width 31 height 7
click at [114, 215] on input "Sometimes" at bounding box center [116, 214] width 6 height 6
radio input "true"
click at [84, 266] on span "Often" at bounding box center [91, 262] width 15 height 7
click at [77, 265] on input "Often" at bounding box center [78, 263] width 6 height 6
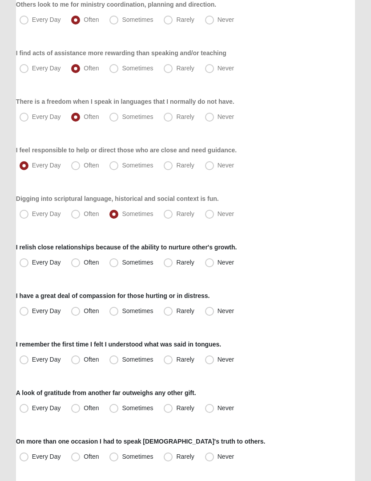
radio input "true"
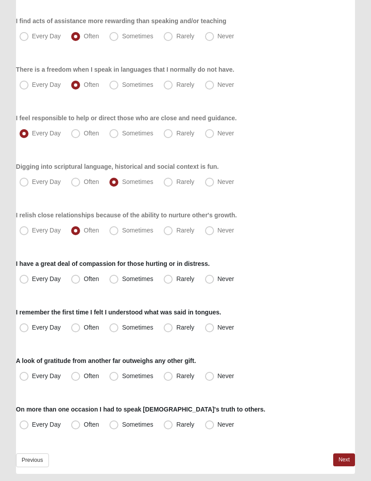
scroll to position [507, 0]
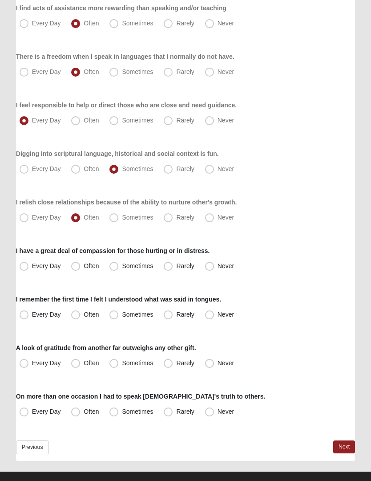
click at [32, 269] on span "Every Day" at bounding box center [46, 265] width 29 height 7
click at [26, 269] on input "Every Day" at bounding box center [26, 266] width 6 height 6
radio input "true"
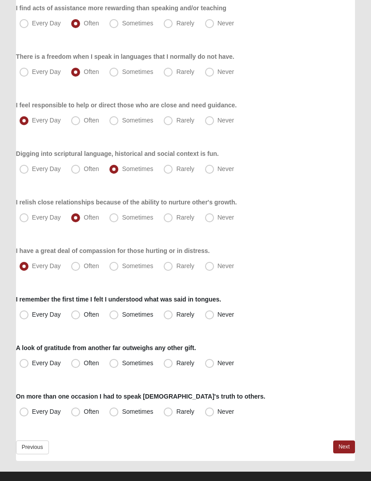
click at [84, 314] on span "Often" at bounding box center [91, 314] width 15 height 7
click at [78, 314] on input "Often" at bounding box center [78, 315] width 6 height 6
radio input "true"
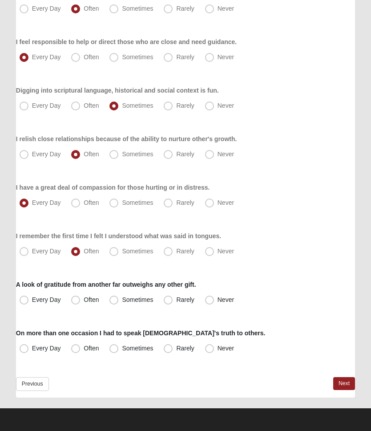
scroll to position [570, 0]
click at [84, 298] on span "Often" at bounding box center [91, 299] width 15 height 7
click at [78, 298] on input "Often" at bounding box center [78, 300] width 6 height 6
radio input "true"
click at [30, 347] on label "Every Day" at bounding box center [41, 348] width 50 height 14
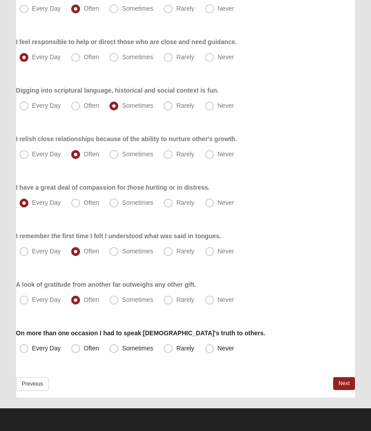
click at [29, 347] on input "Every Day" at bounding box center [26, 348] width 6 height 6
radio input "true"
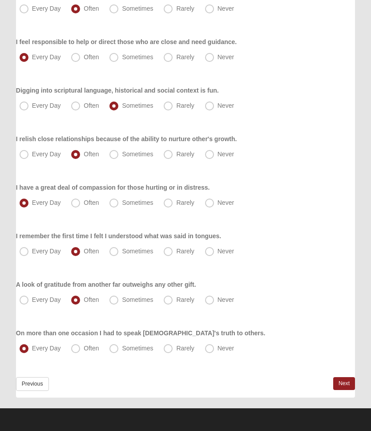
click at [345, 382] on link "Next" at bounding box center [344, 383] width 22 height 13
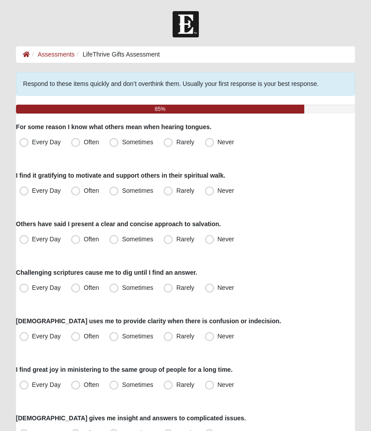
click at [118, 147] on label "Sometimes" at bounding box center [132, 142] width 53 height 14
click at [118, 145] on input "Sometimes" at bounding box center [116, 142] width 6 height 6
radio input "true"
click at [32, 194] on span "Every Day" at bounding box center [46, 190] width 29 height 7
click at [28, 194] on input "Every Day" at bounding box center [26, 191] width 6 height 6
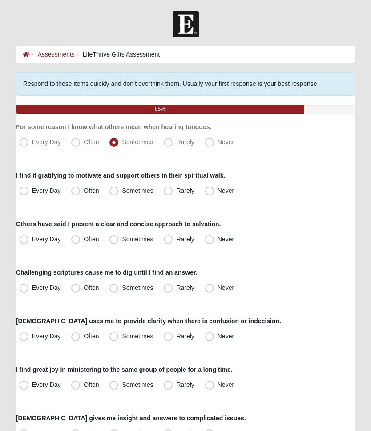
radio input "true"
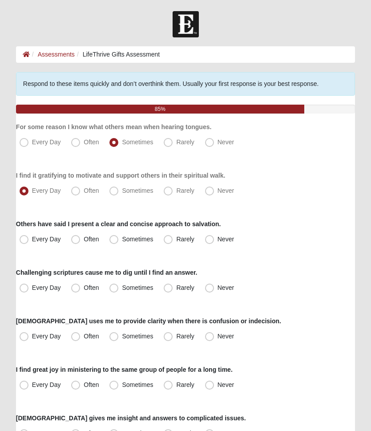
click at [84, 239] on span "Often" at bounding box center [91, 238] width 15 height 7
click at [79, 239] on input "Often" at bounding box center [78, 239] width 6 height 6
radio input "true"
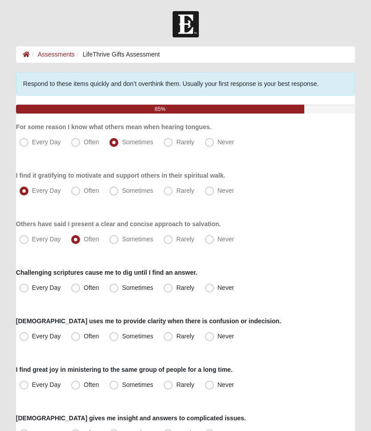
click at [32, 243] on span "Every Day" at bounding box center [46, 238] width 29 height 7
click at [25, 242] on input "Every Day" at bounding box center [26, 239] width 6 height 6
radio input "true"
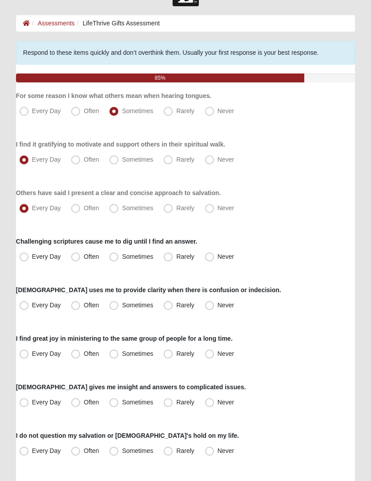
scroll to position [41, 0]
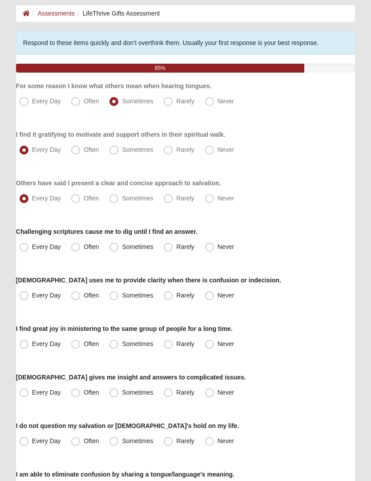
click at [23, 252] on label "Every Day" at bounding box center [41, 247] width 50 height 14
click at [23, 250] on input "Every Day" at bounding box center [26, 247] width 6 height 6
radio input "true"
click at [82, 296] on label "Often" at bounding box center [86, 295] width 36 height 14
click at [81, 296] on input "Often" at bounding box center [78, 295] width 6 height 6
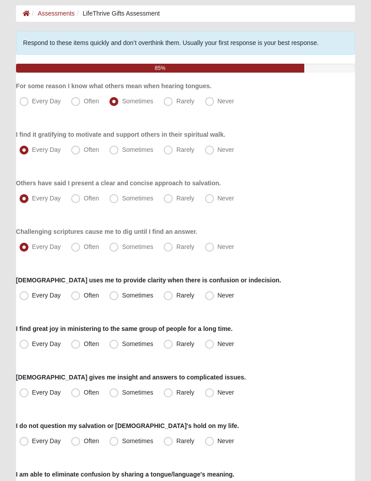
radio input "true"
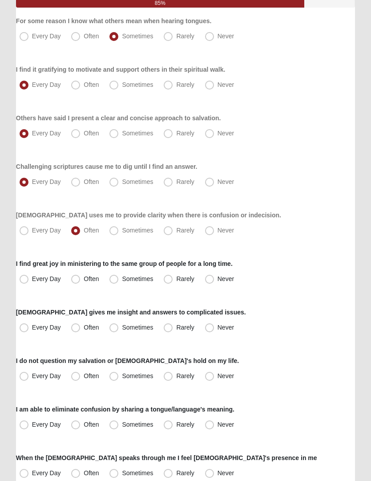
scroll to position [106, 0]
click at [79, 283] on label "Often" at bounding box center [86, 279] width 36 height 14
click at [79, 281] on input "Often" at bounding box center [78, 279] width 6 height 6
radio input "true"
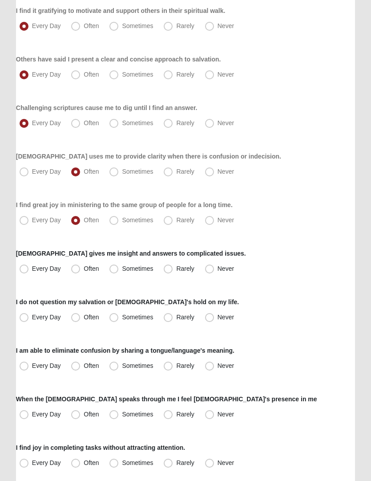
scroll to position [167, 0]
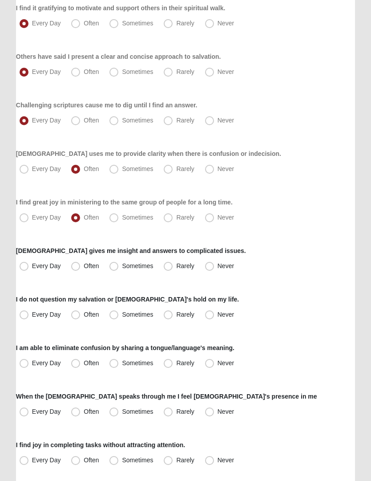
click at [84, 267] on span "Often" at bounding box center [91, 265] width 15 height 7
click at [79, 267] on input "Often" at bounding box center [78, 266] width 6 height 6
radio input "true"
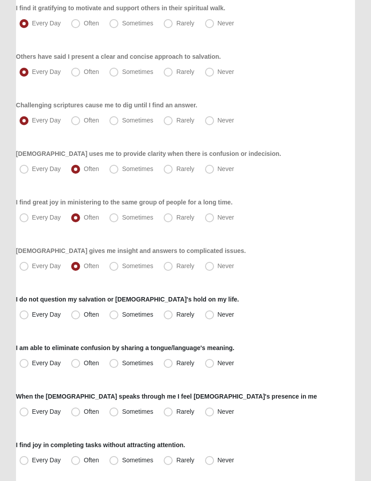
click at [26, 320] on label "Every Day" at bounding box center [41, 315] width 50 height 14
click at [26, 317] on input "Every Day" at bounding box center [26, 315] width 6 height 6
radio input "true"
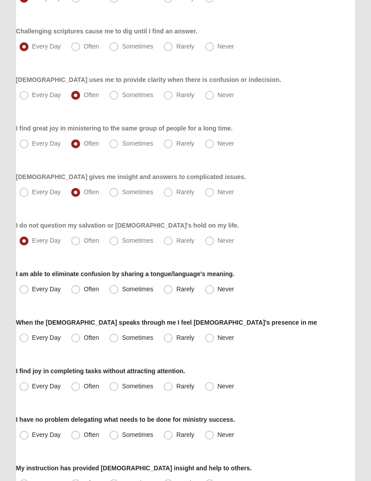
scroll to position [245, 0]
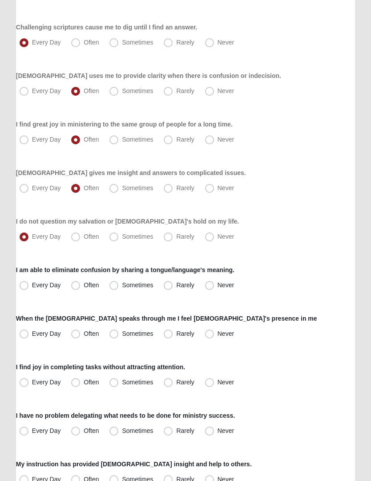
click at [82, 288] on label "Often" at bounding box center [86, 285] width 36 height 14
click at [81, 288] on input "Often" at bounding box center [78, 285] width 6 height 6
radio input "true"
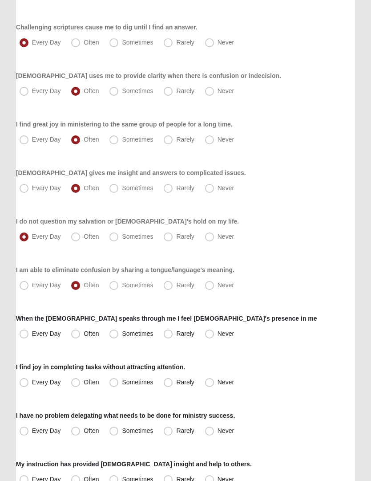
click at [32, 337] on span "Every Day" at bounding box center [46, 333] width 29 height 7
click at [28, 337] on input "Every Day" at bounding box center [26, 334] width 6 height 6
radio input "true"
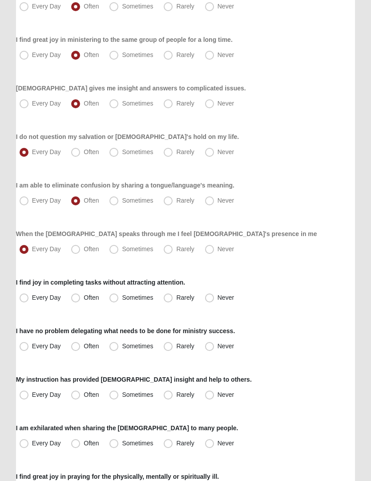
scroll to position [330, 0]
click at [84, 300] on span "Often" at bounding box center [91, 296] width 15 height 7
click at [77, 300] on input "Often" at bounding box center [78, 297] width 6 height 6
radio input "true"
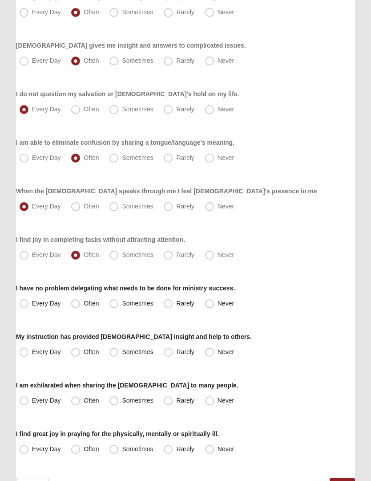
scroll to position [378, 0]
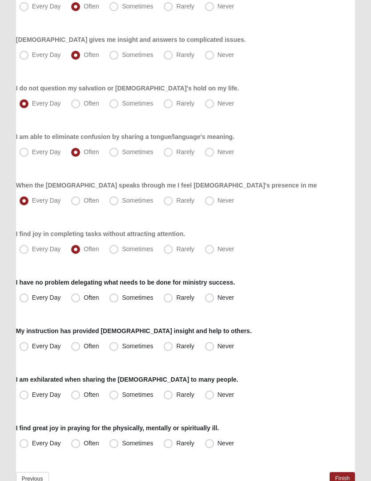
click at [32, 300] on span "Every Day" at bounding box center [46, 297] width 29 height 7
click at [27, 300] on input "Every Day" at bounding box center [26, 298] width 6 height 6
radio input "true"
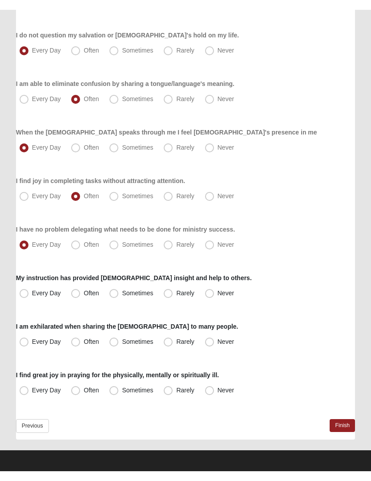
scroll to position [423, 0]
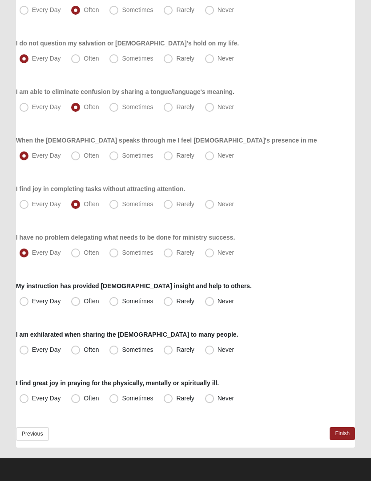
click at [84, 302] on span "Often" at bounding box center [91, 300] width 15 height 7
click at [80, 302] on input "Often" at bounding box center [78, 301] width 6 height 6
radio input "true"
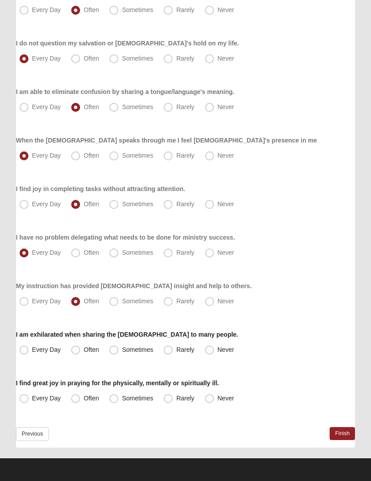
click at [28, 352] on label "Every Day" at bounding box center [41, 350] width 50 height 14
click at [28, 352] on input "Every Day" at bounding box center [26, 350] width 6 height 6
radio input "true"
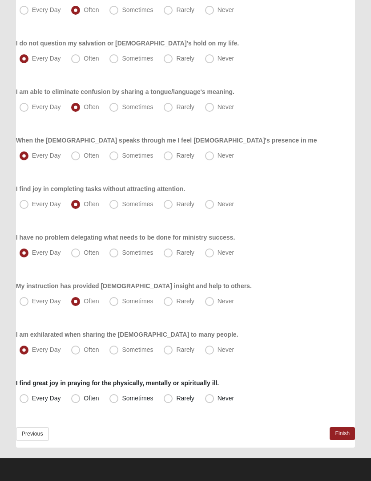
click at [28, 400] on label "Every Day" at bounding box center [41, 398] width 50 height 14
click at [28, 400] on input "Every Day" at bounding box center [26, 398] width 6 height 6
radio input "true"
click at [348, 427] on link "Finish" at bounding box center [342, 433] width 25 height 13
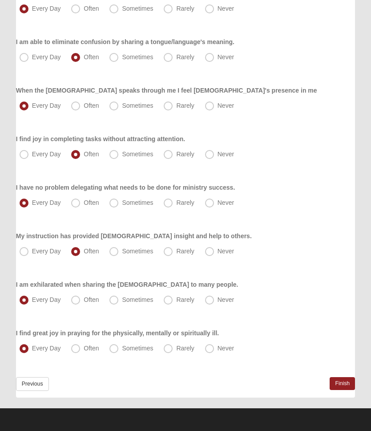
scroll to position [515, 0]
click at [342, 389] on link "Finish" at bounding box center [342, 383] width 25 height 13
click at [345, 380] on link "Finish" at bounding box center [342, 383] width 25 height 13
